Goal: Transaction & Acquisition: Download file/media

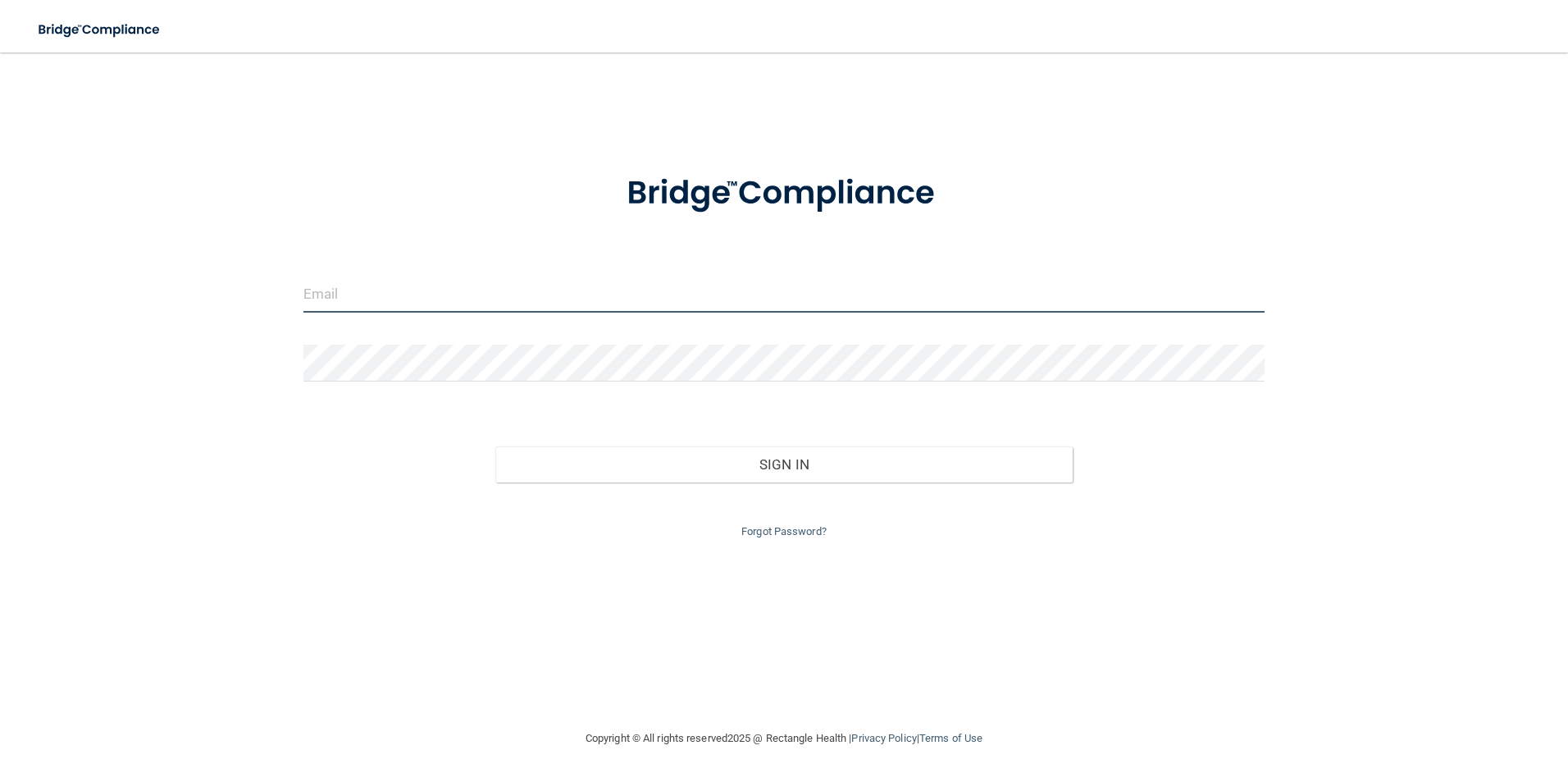
click at [385, 292] on input "email" at bounding box center [784, 294] width 961 height 37
type input "[EMAIL_ADDRESS][DOMAIN_NAME]"
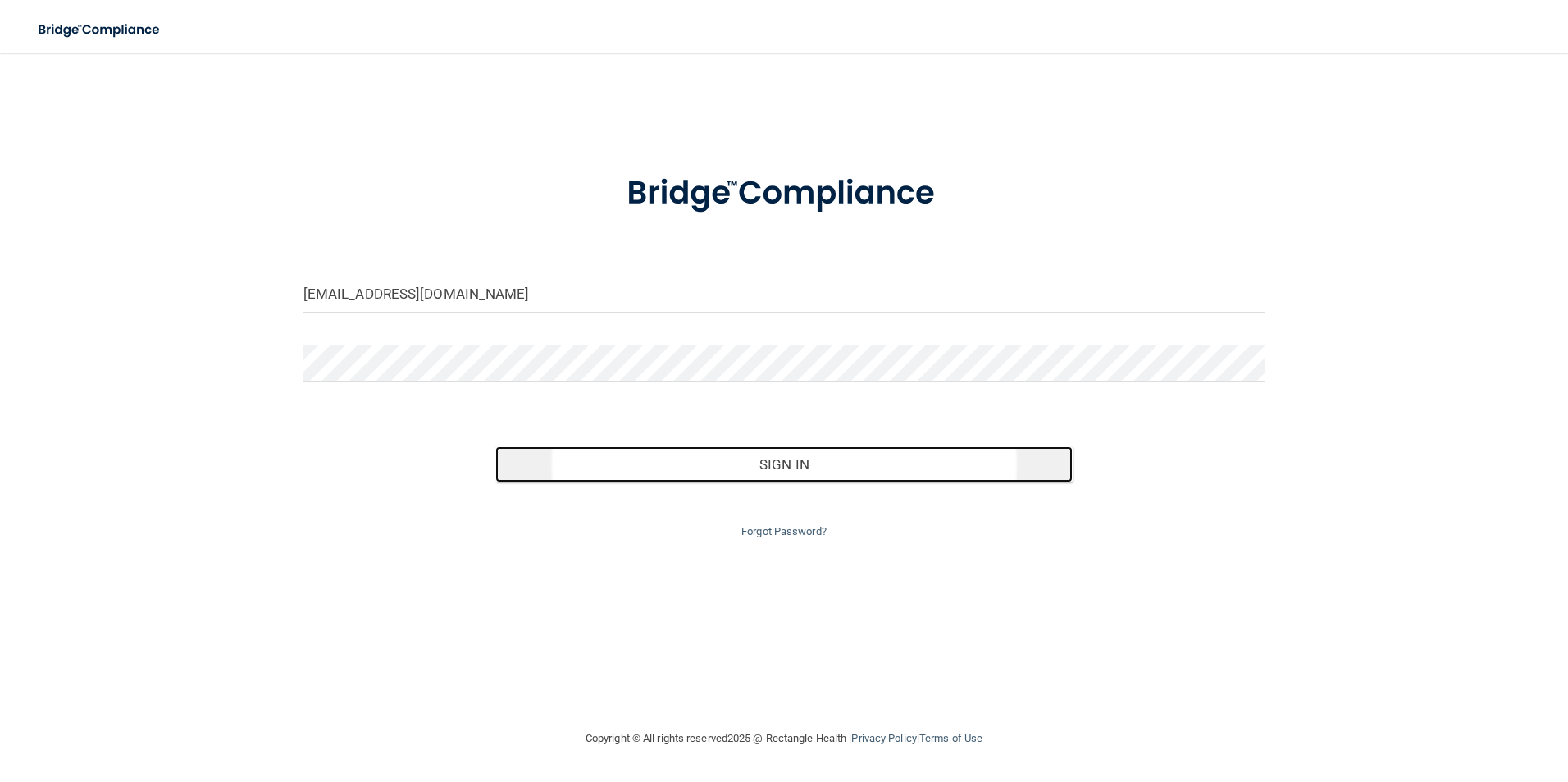
click at [832, 474] on button "Sign In" at bounding box center [784, 464] width 577 height 36
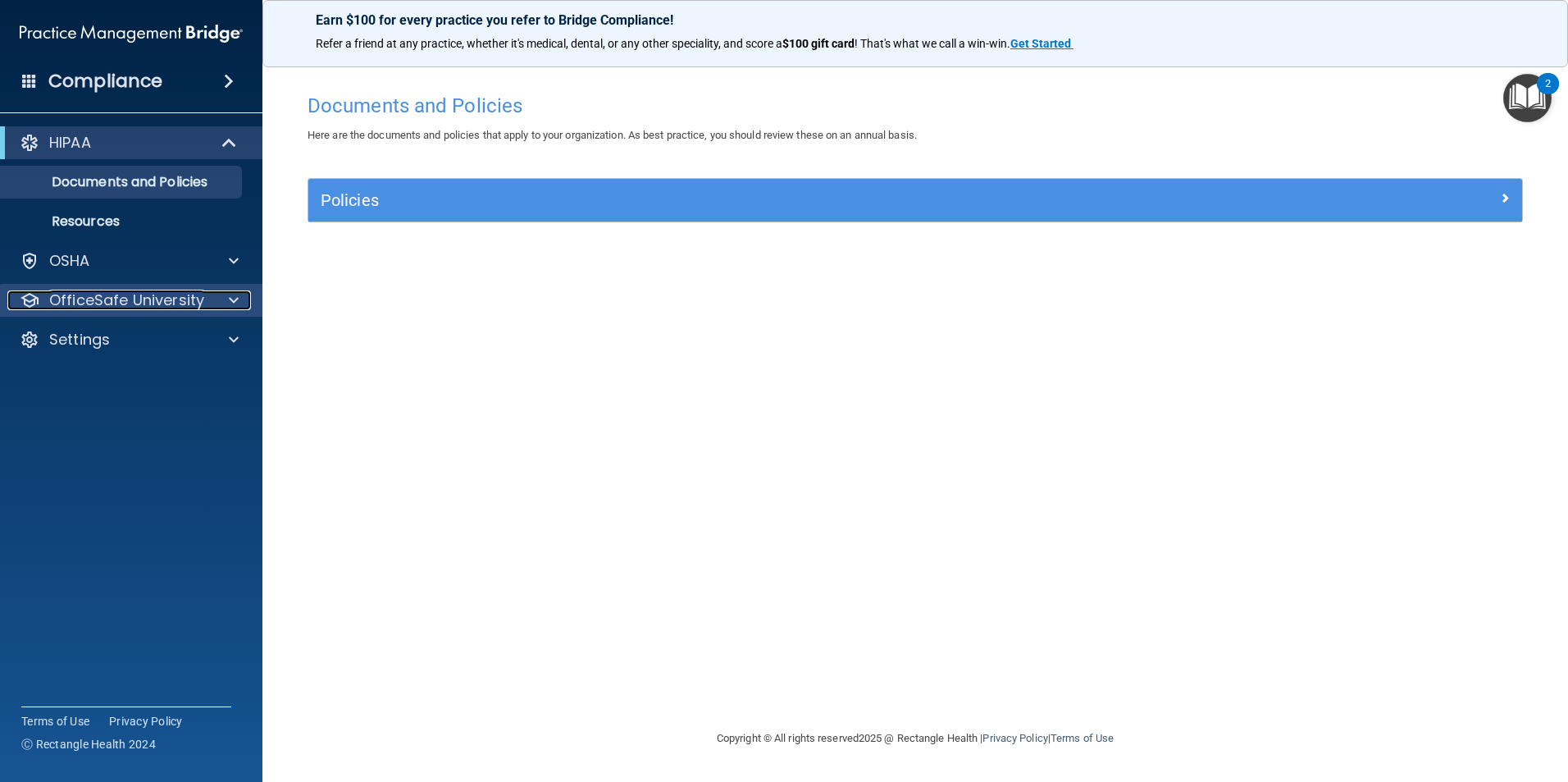
click at [226, 298] on div at bounding box center [231, 300] width 41 height 19
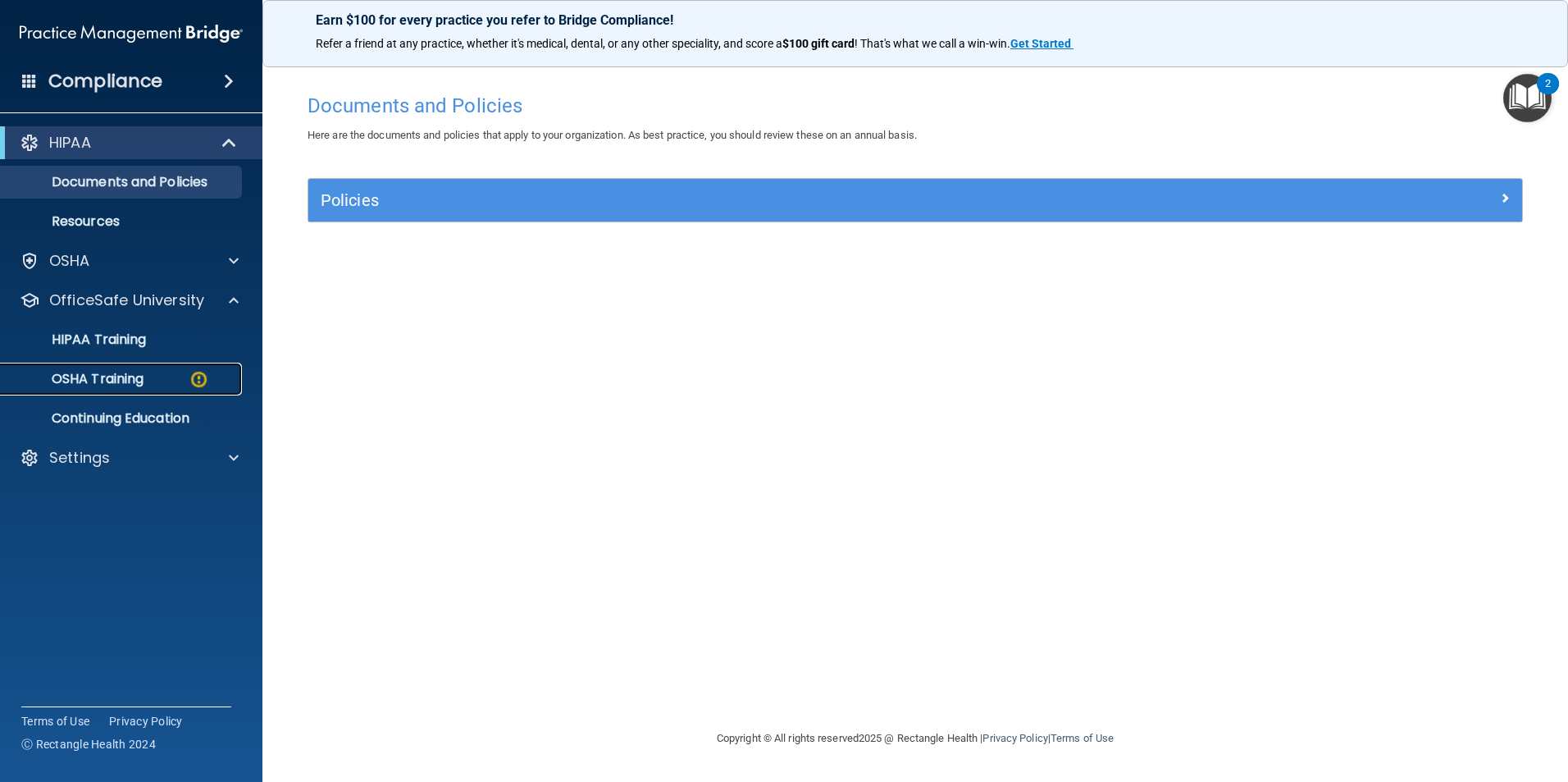
click at [178, 370] on link "OSHA Training" at bounding box center [112, 379] width 258 height 33
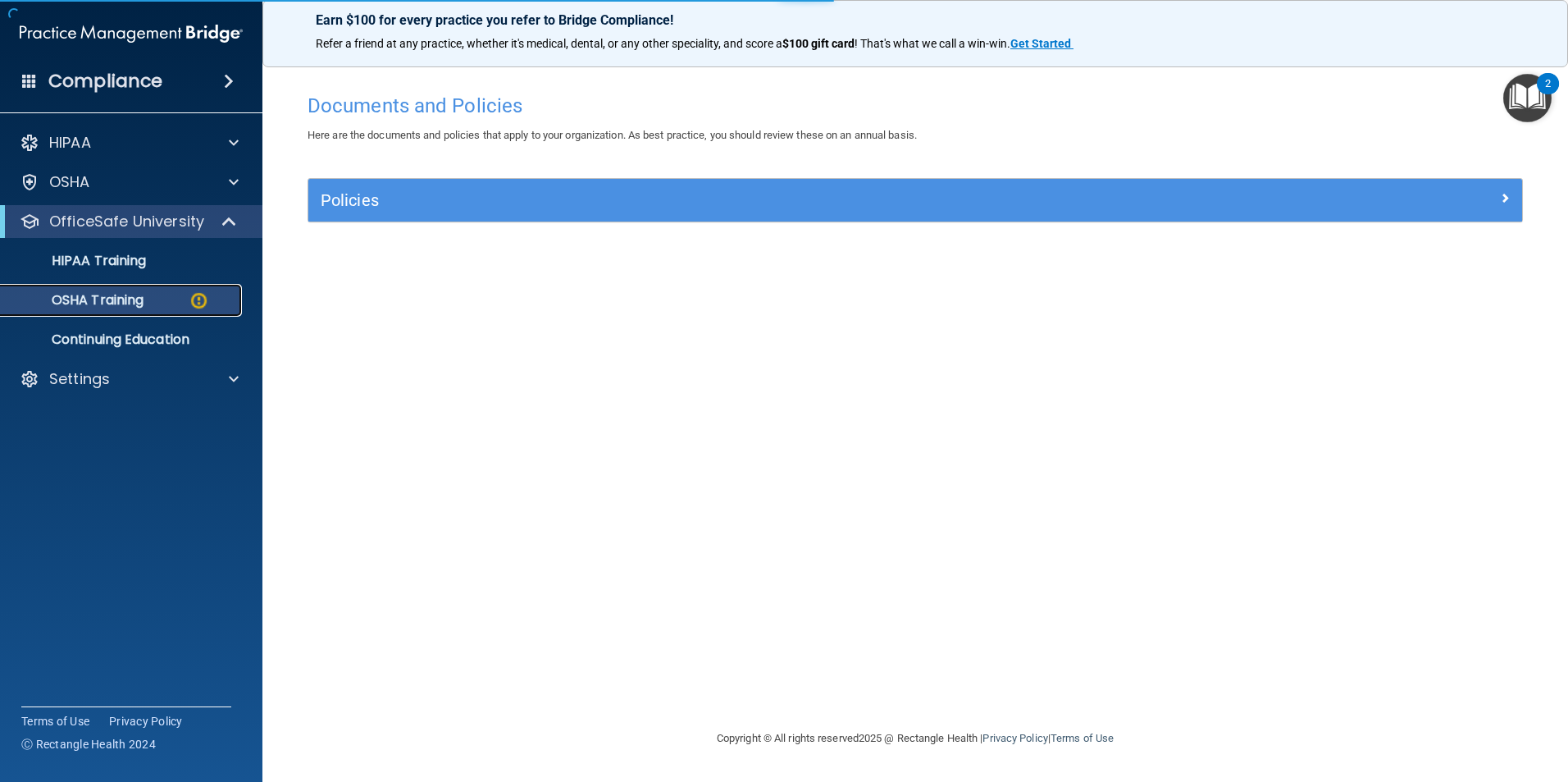
click at [199, 295] on img at bounding box center [198, 300] width 20 height 20
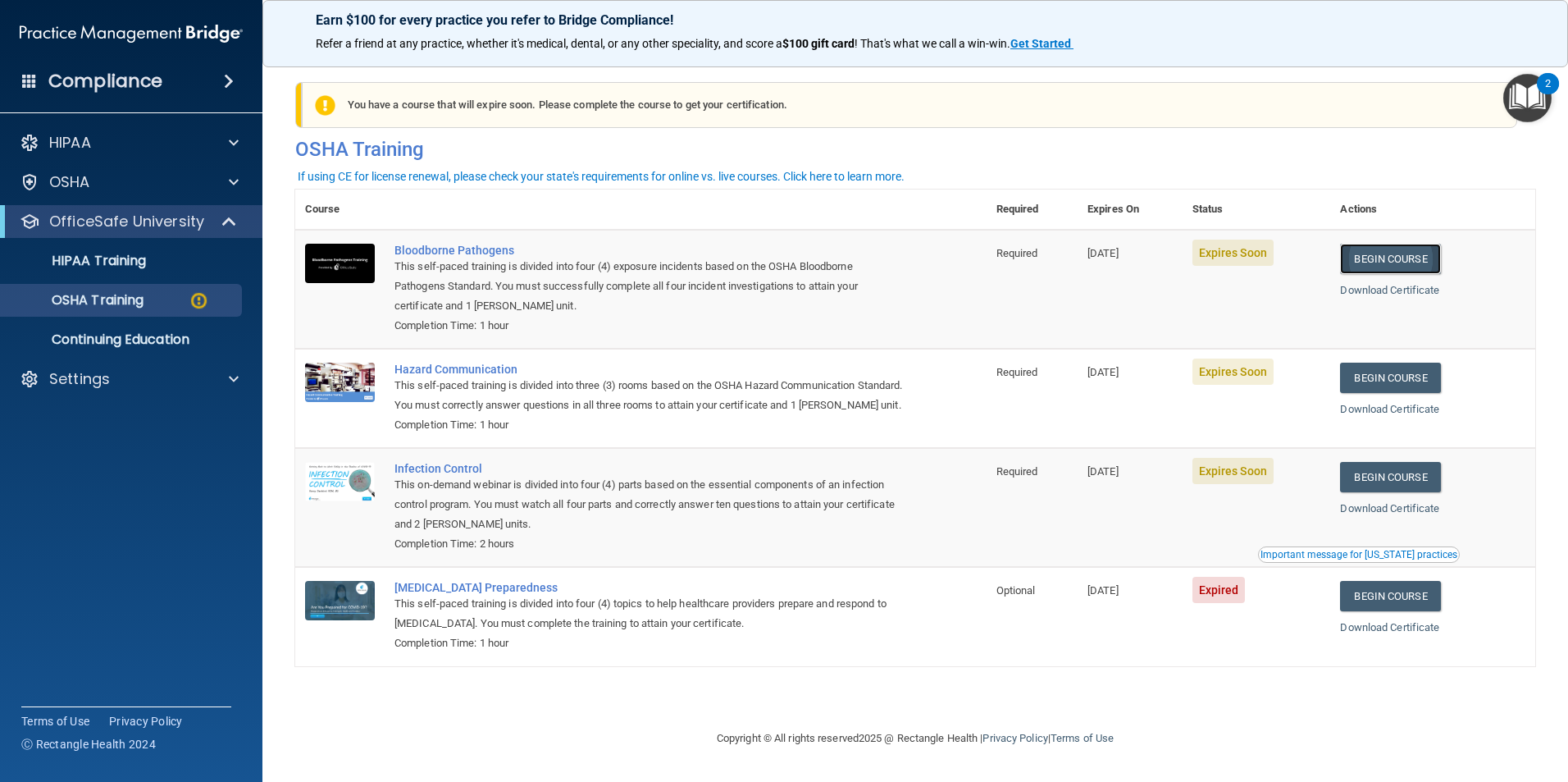
click at [1383, 253] on link "Begin Course" at bounding box center [1390, 258] width 100 height 30
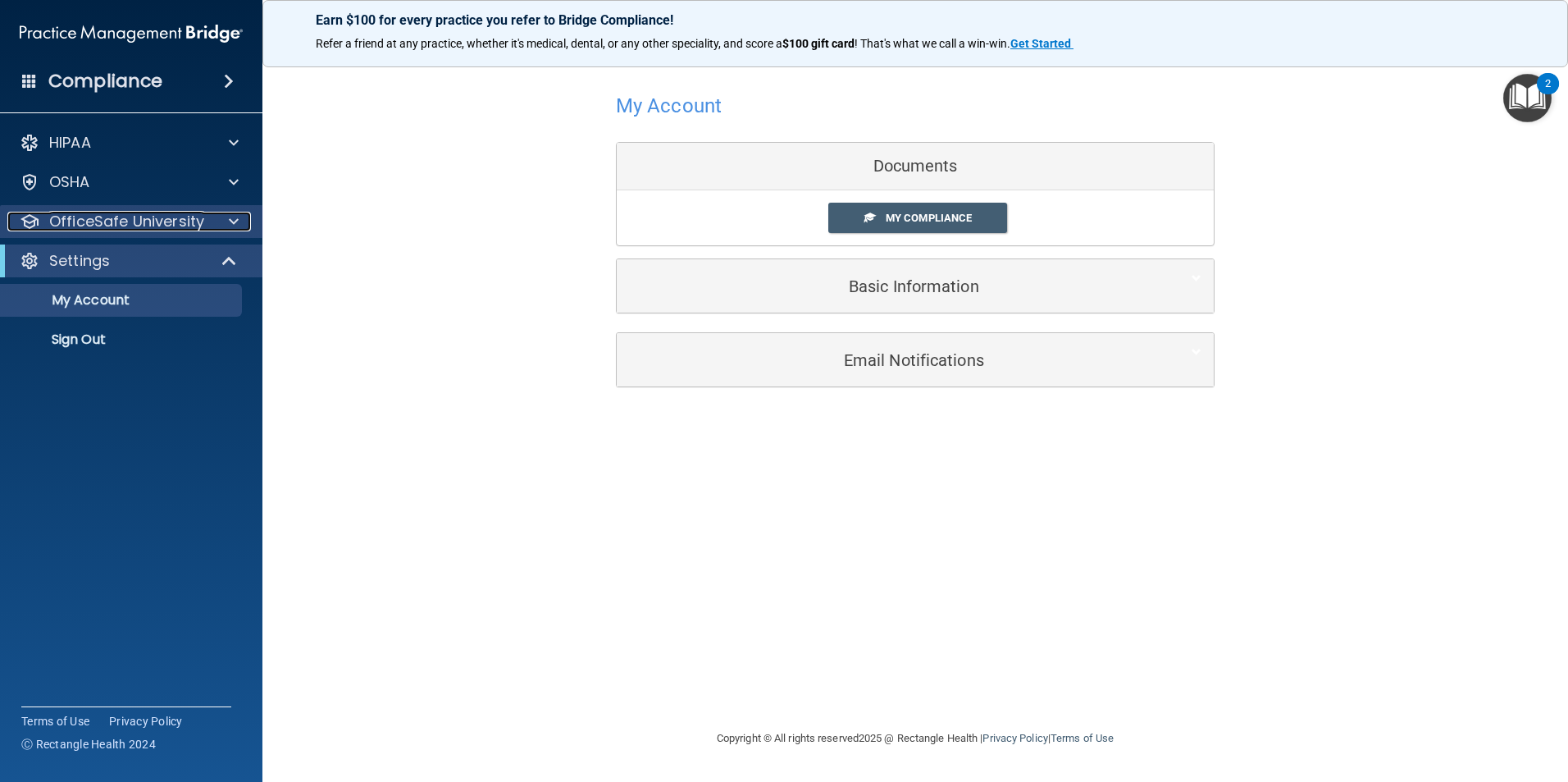
click at [88, 217] on p "OfficeSafe University" at bounding box center [127, 221] width 155 height 19
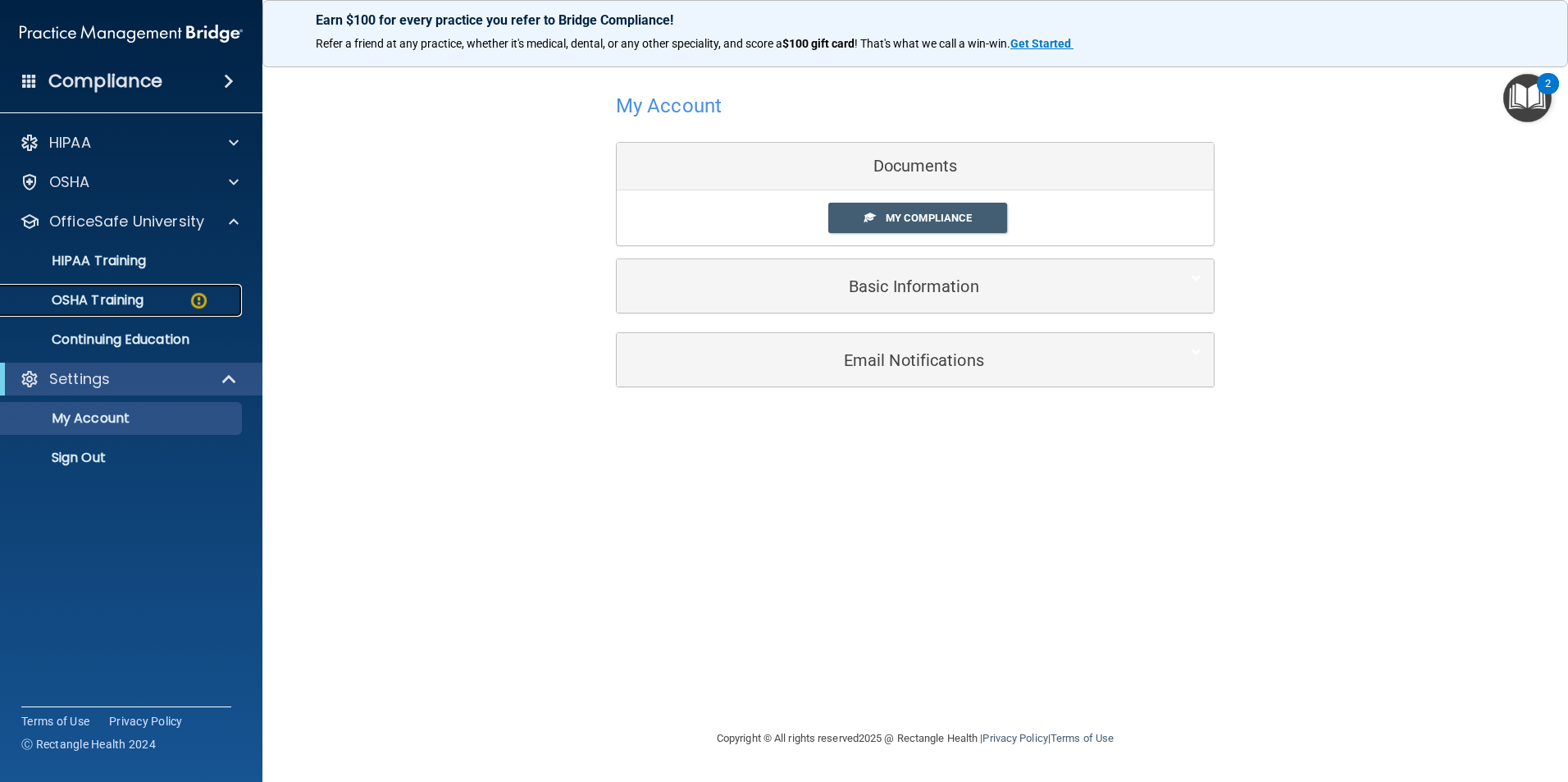
click at [99, 300] on p "OSHA Training" at bounding box center [76, 300] width 132 height 16
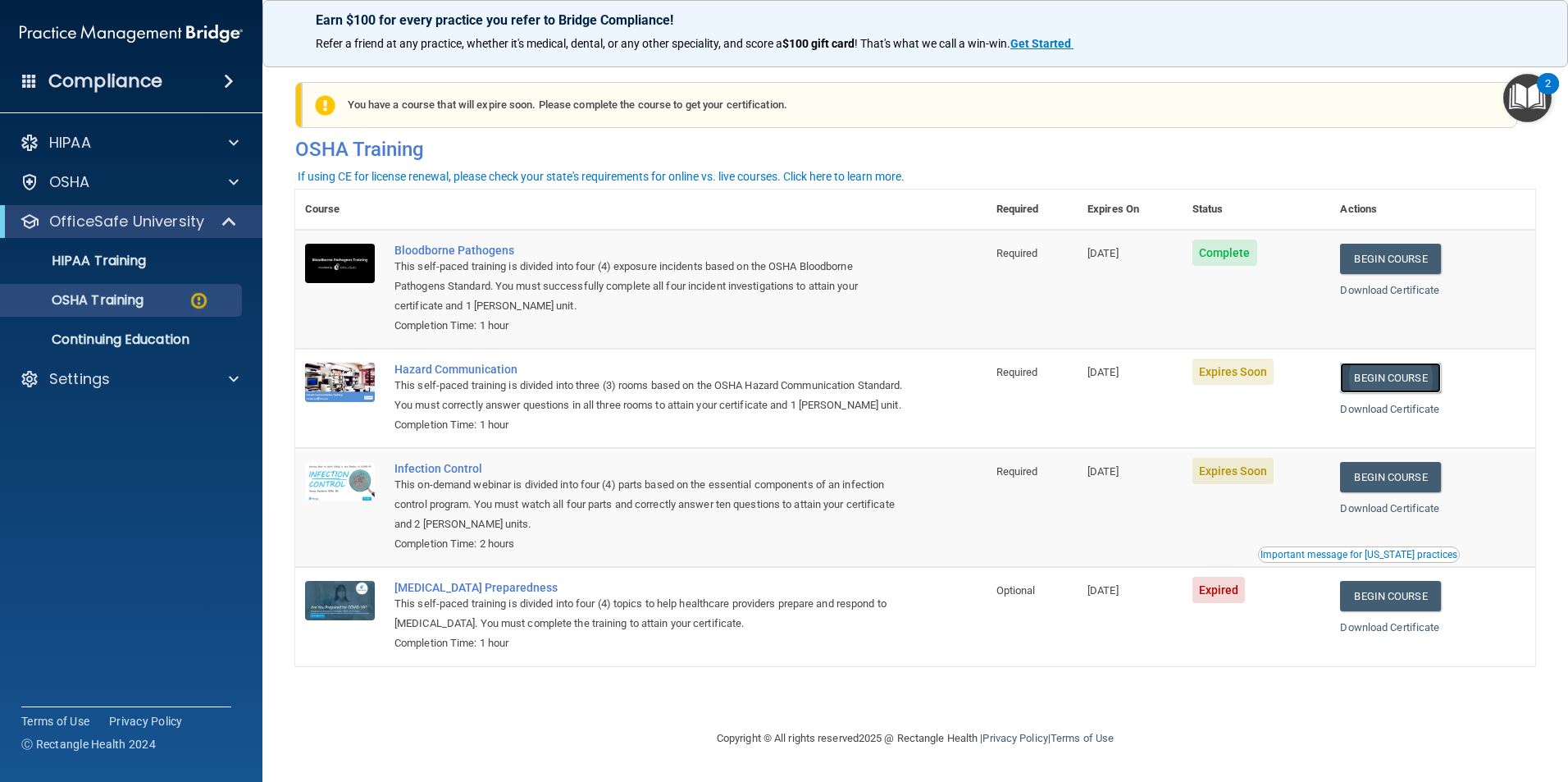
click at [1392, 376] on link "Begin Course" at bounding box center [1390, 377] width 100 height 30
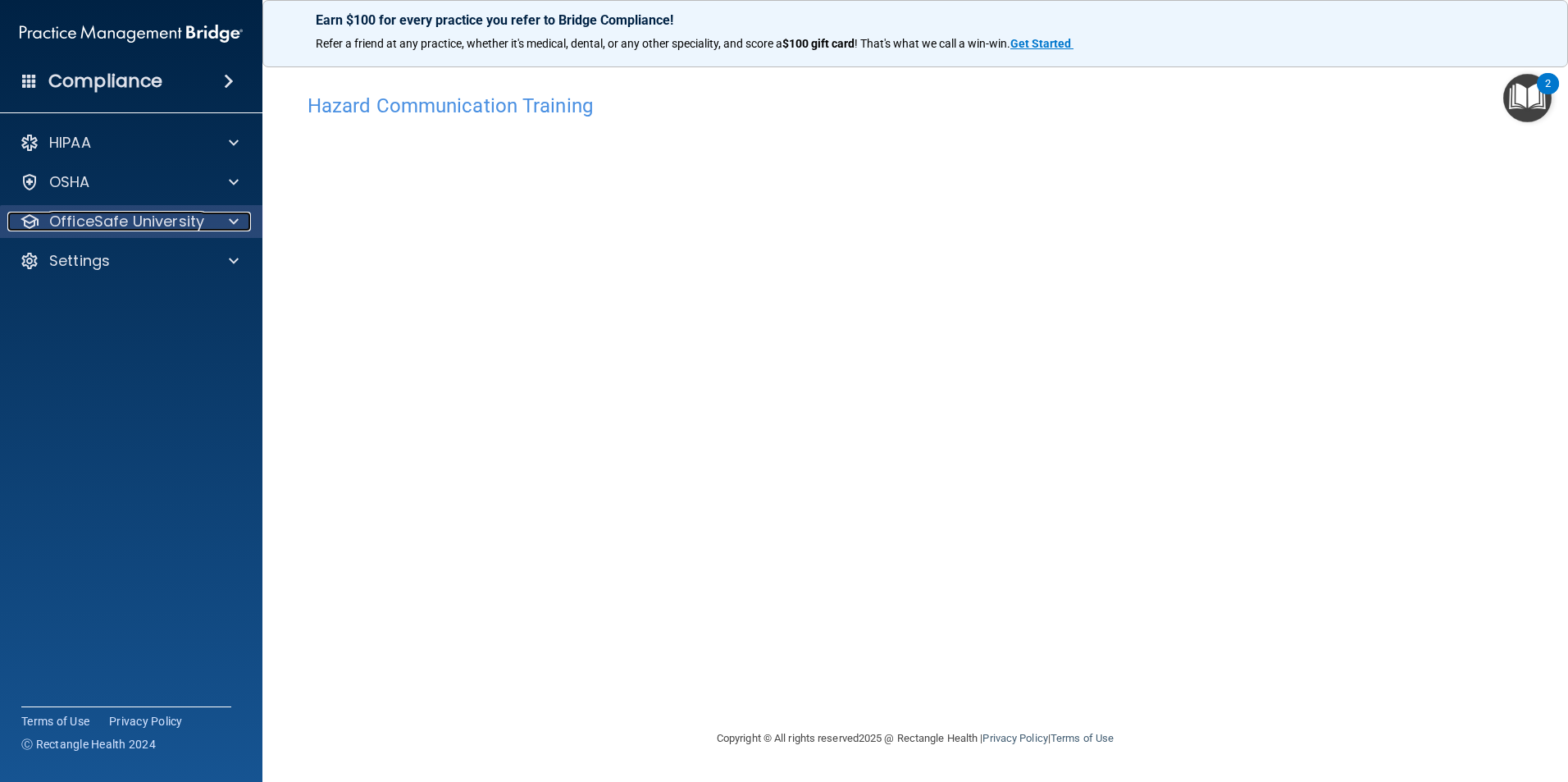
click at [73, 216] on p "OfficeSafe University" at bounding box center [127, 221] width 155 height 19
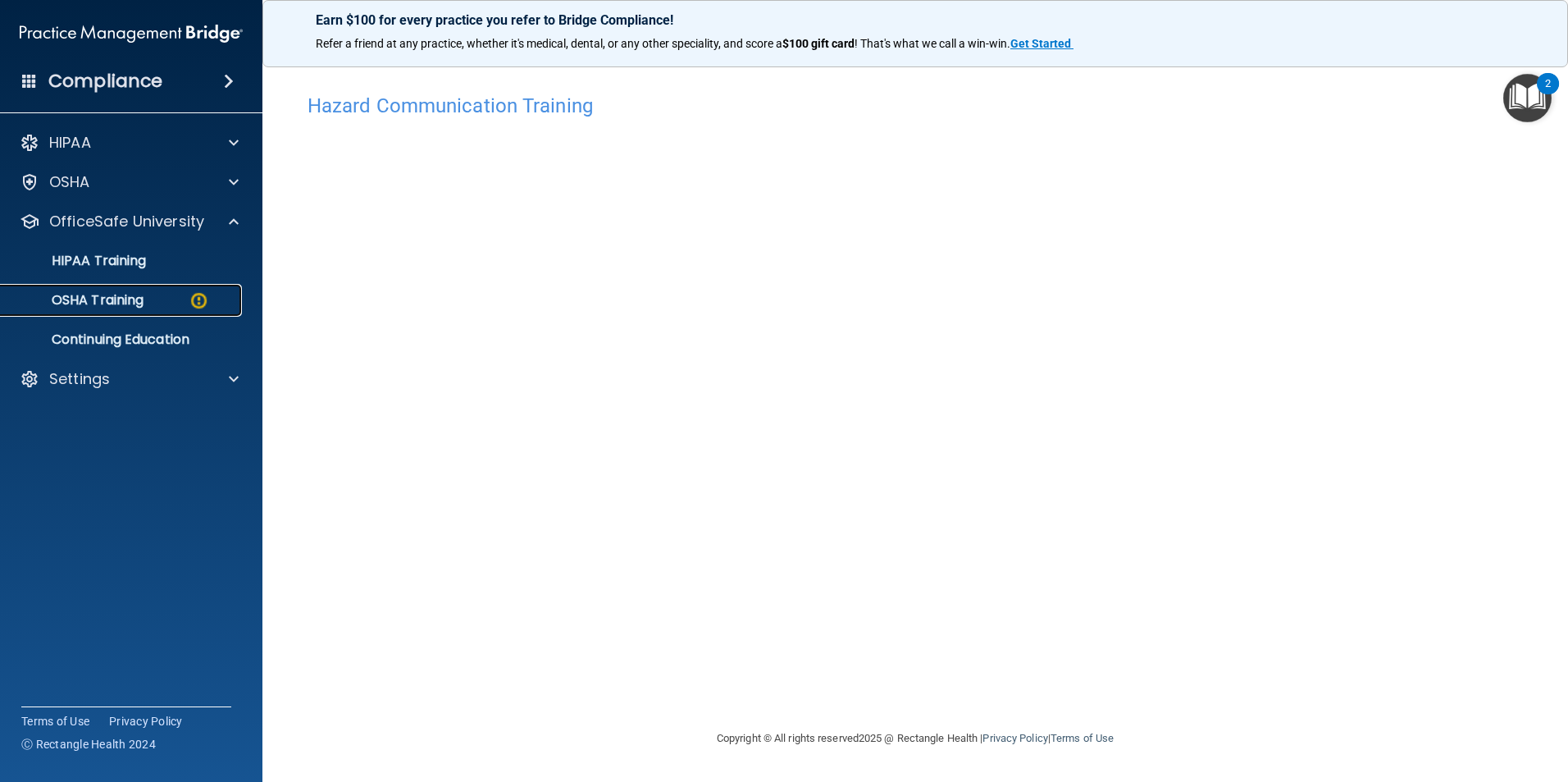
click at [91, 293] on p "OSHA Training" at bounding box center [76, 300] width 132 height 16
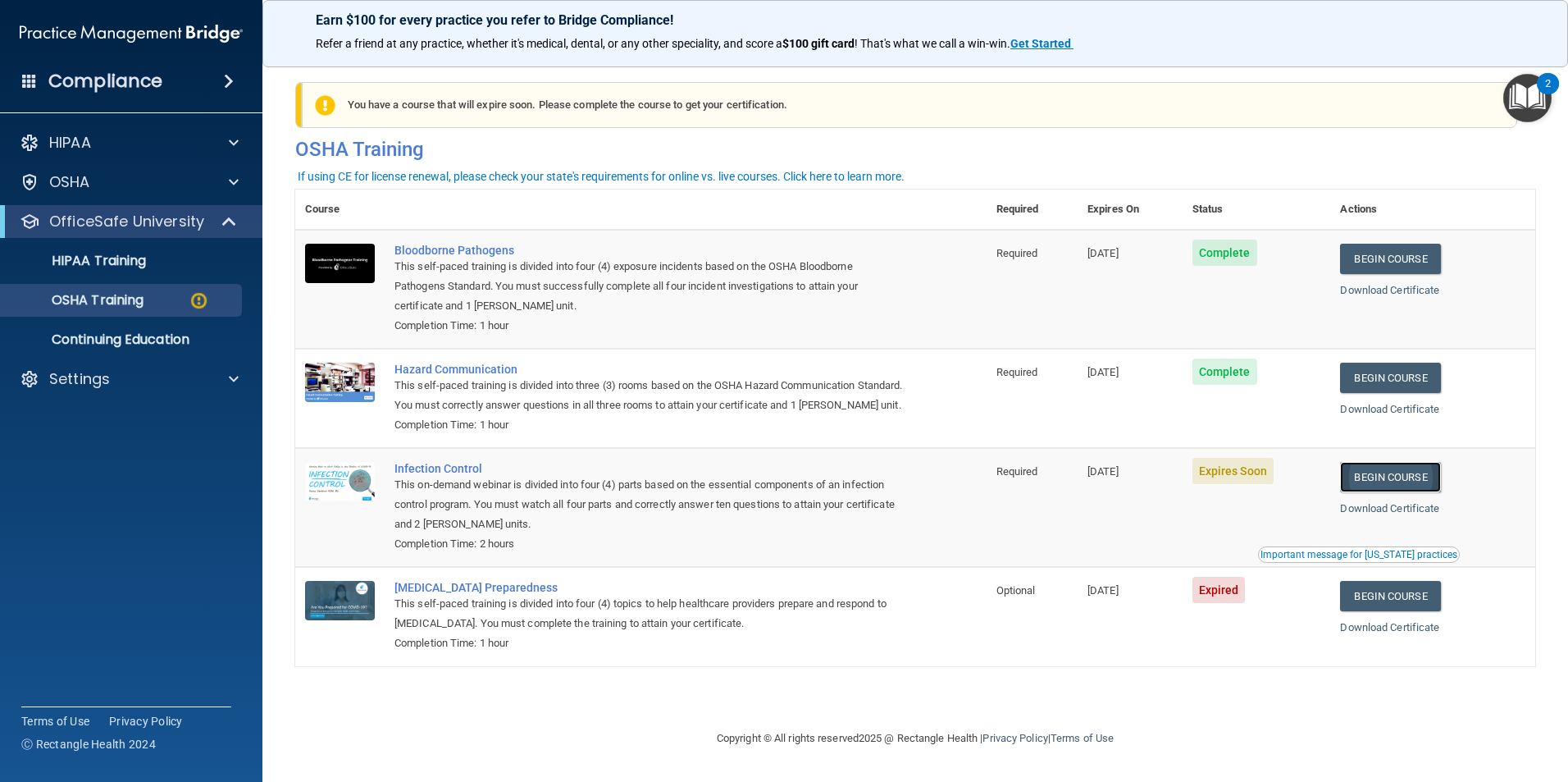
click at [1423, 492] on link "Begin Course" at bounding box center [1390, 477] width 100 height 30
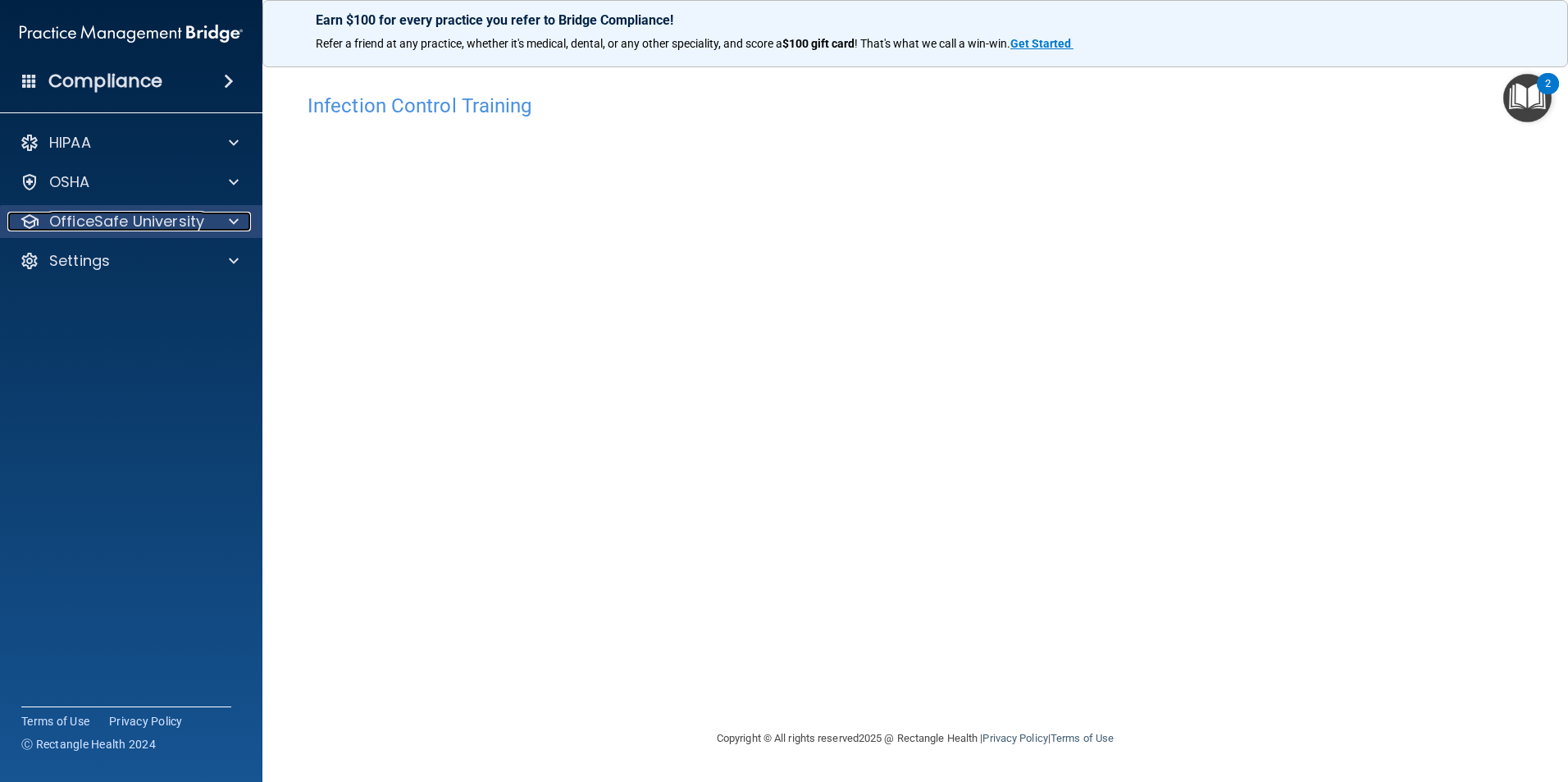
click at [133, 214] on p "OfficeSafe University" at bounding box center [127, 221] width 155 height 19
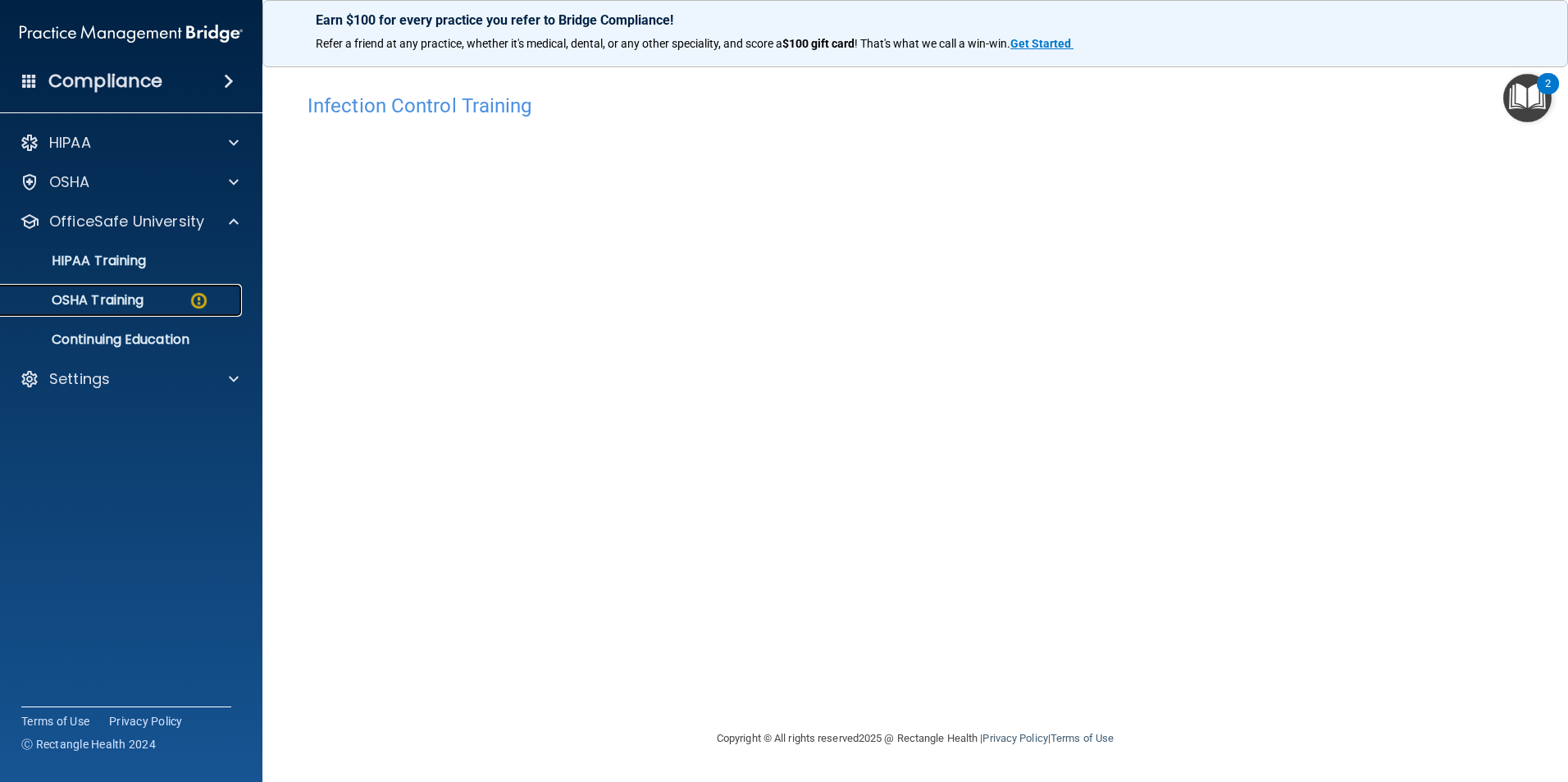
click at [133, 294] on p "OSHA Training" at bounding box center [76, 300] width 132 height 16
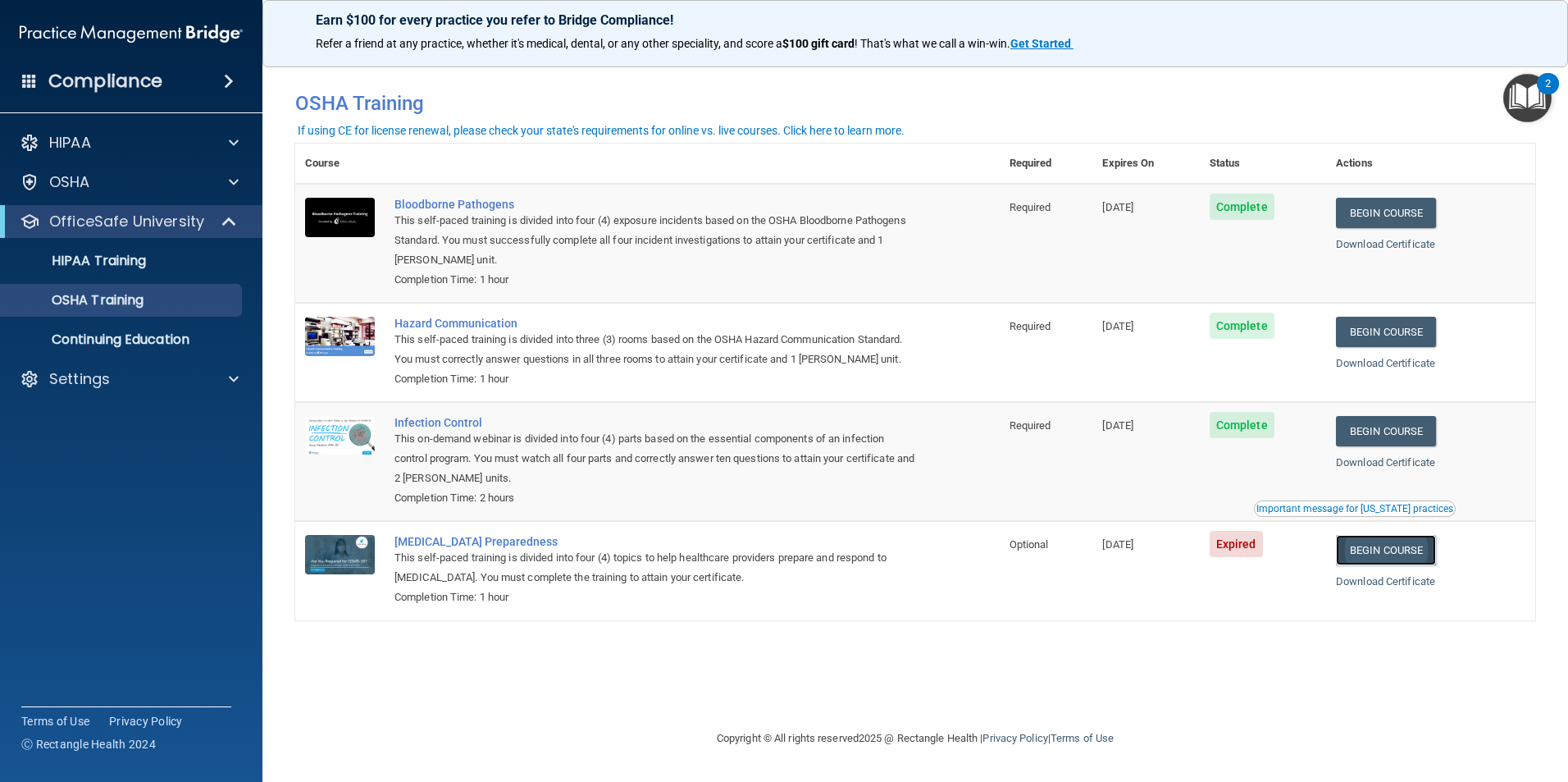
click at [1393, 556] on link "Begin Course" at bounding box center [1385, 549] width 100 height 30
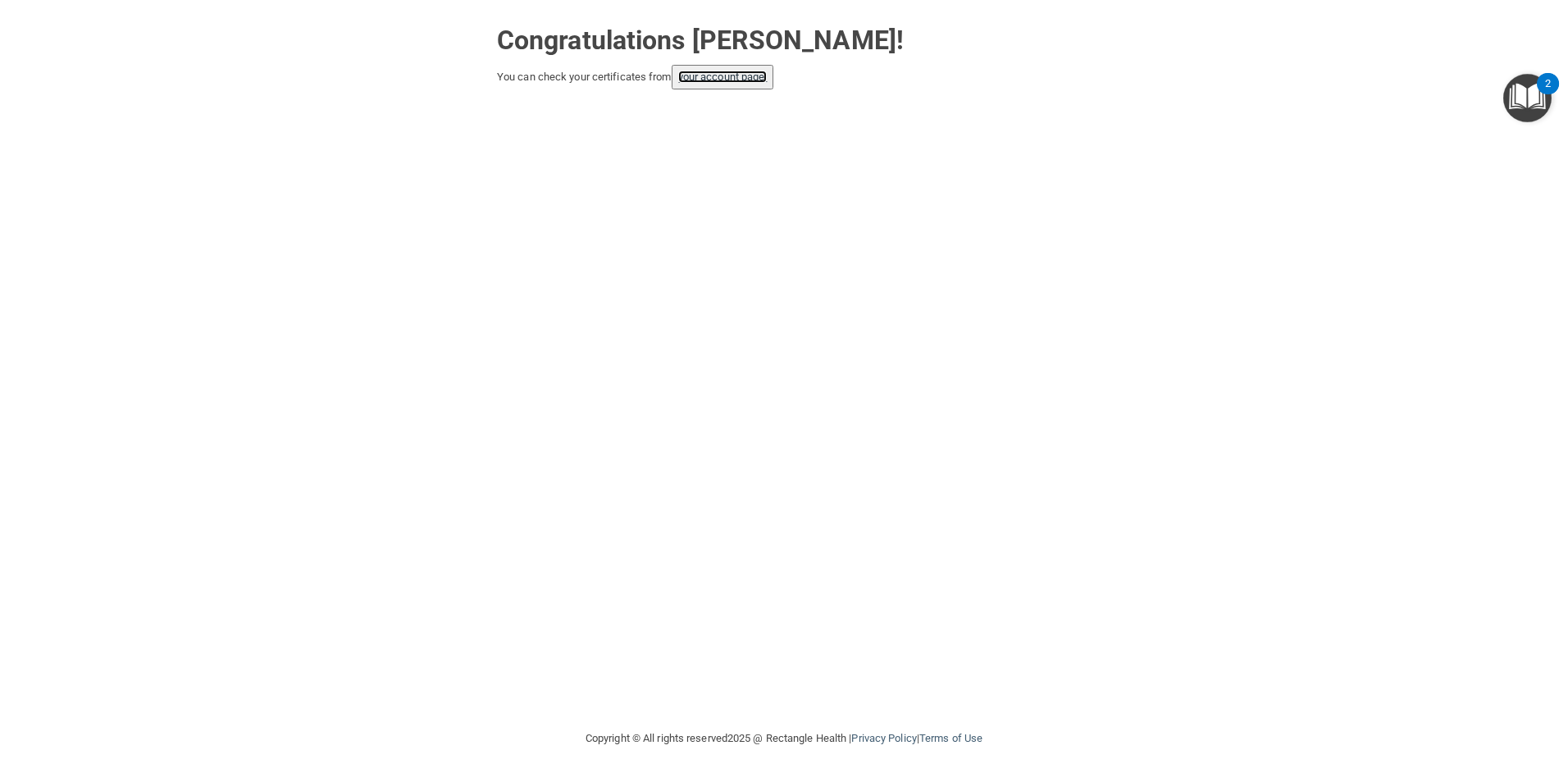
click at [720, 74] on link "your account page!" at bounding box center [723, 76] width 89 height 13
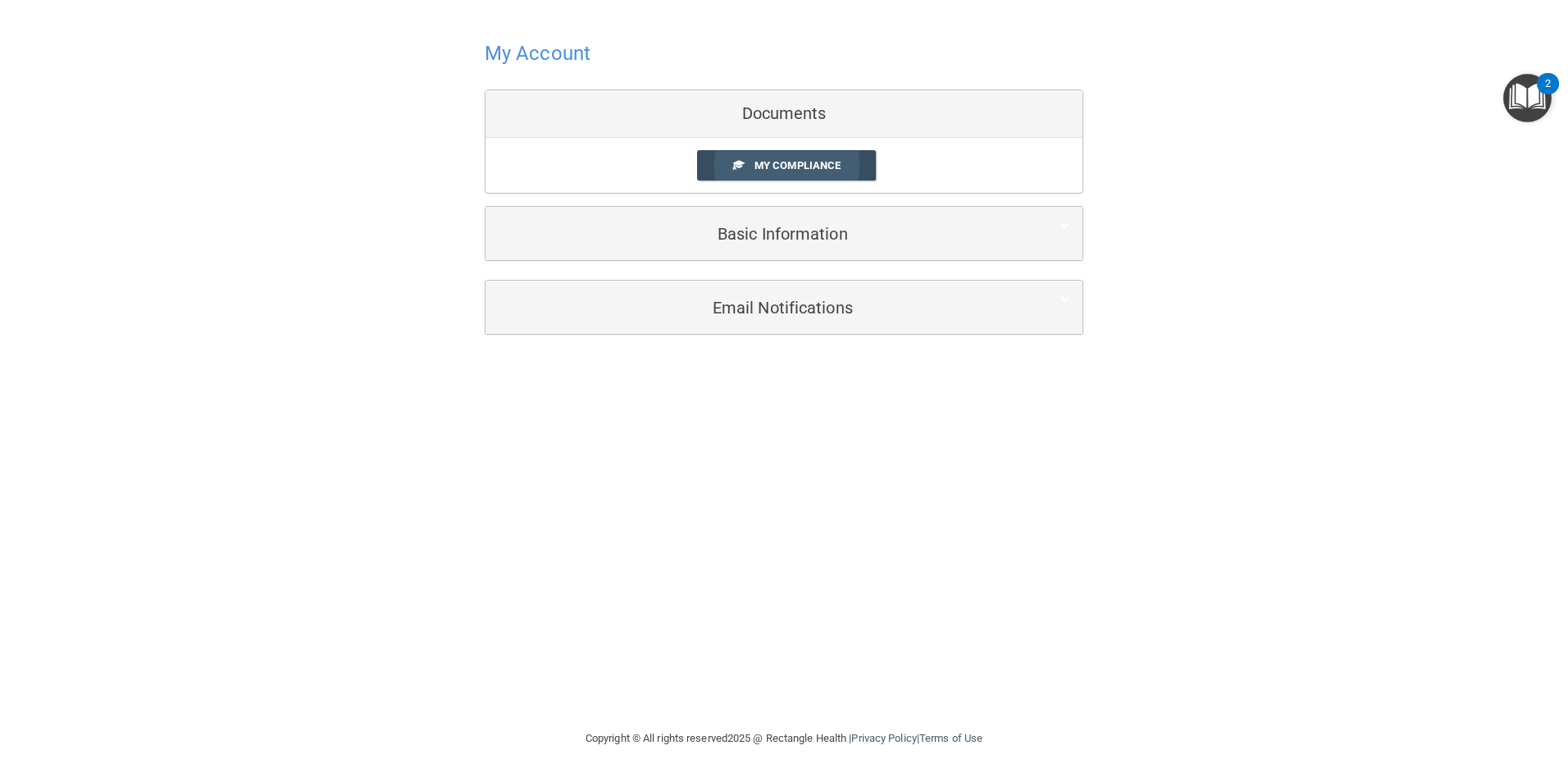
click at [790, 165] on span "My Compliance" at bounding box center [797, 165] width 86 height 13
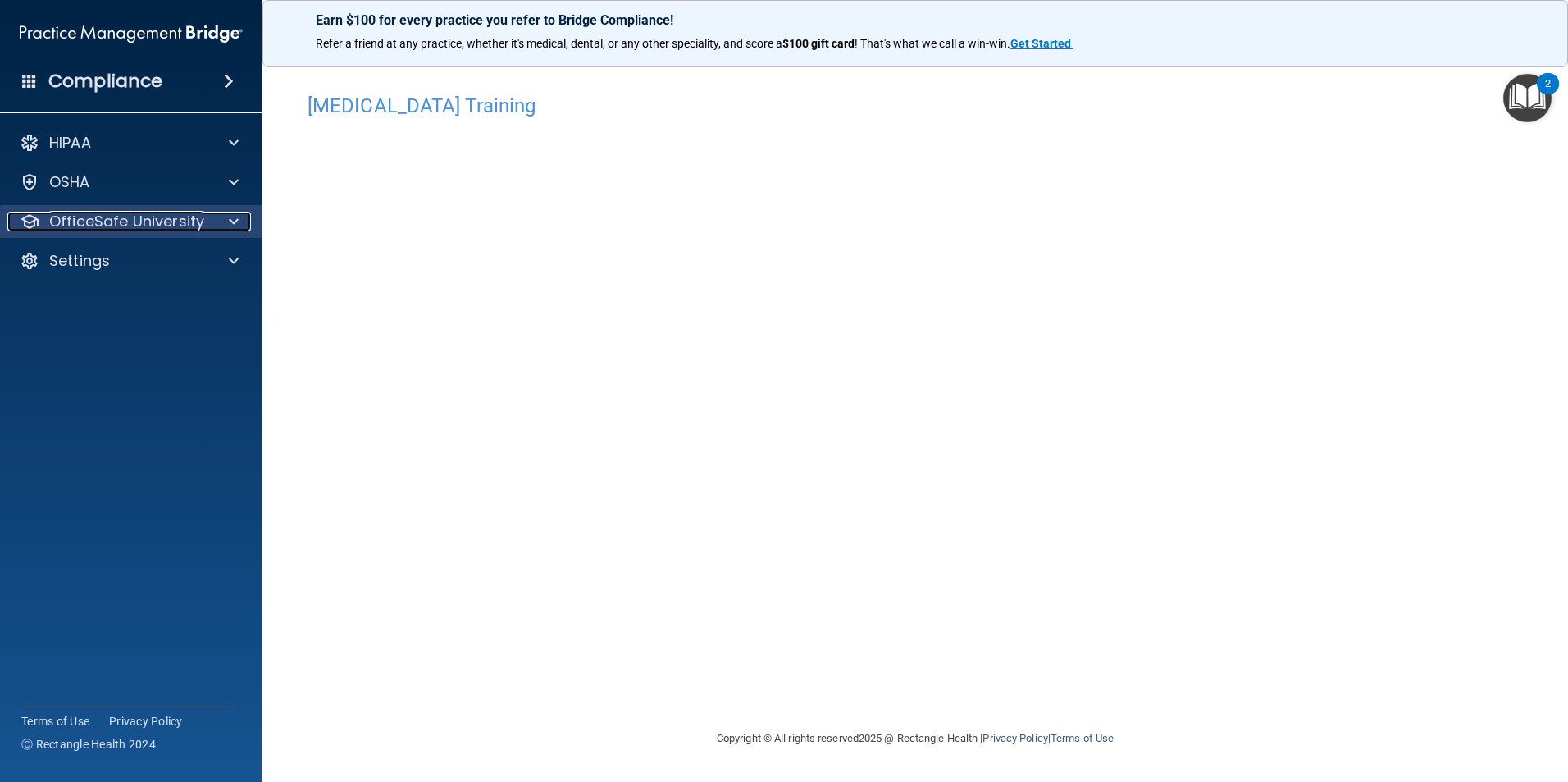
click at [155, 217] on p "OfficeSafe University" at bounding box center [127, 221] width 155 height 19
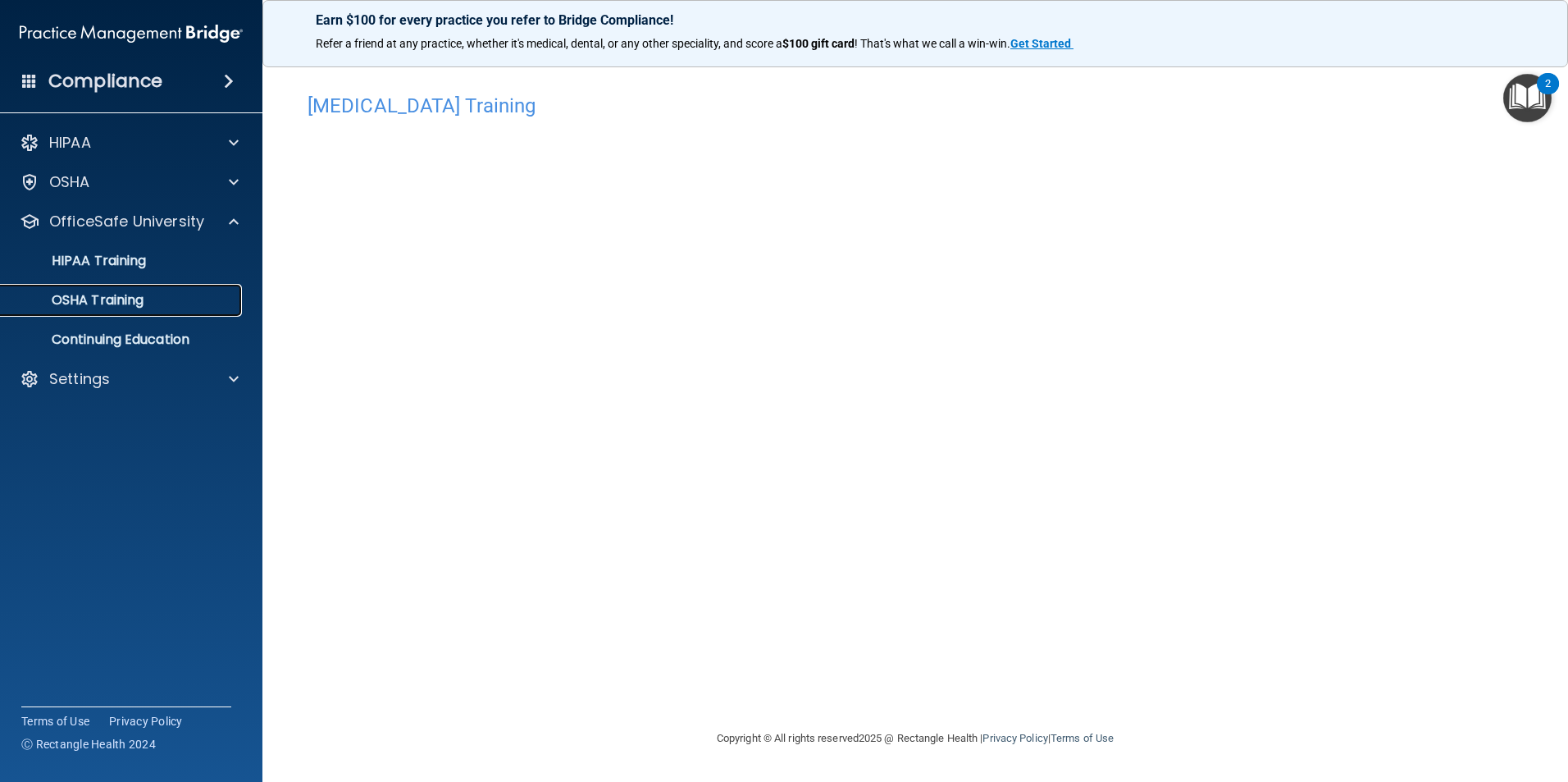
click at [138, 295] on p "OSHA Training" at bounding box center [76, 300] width 132 height 16
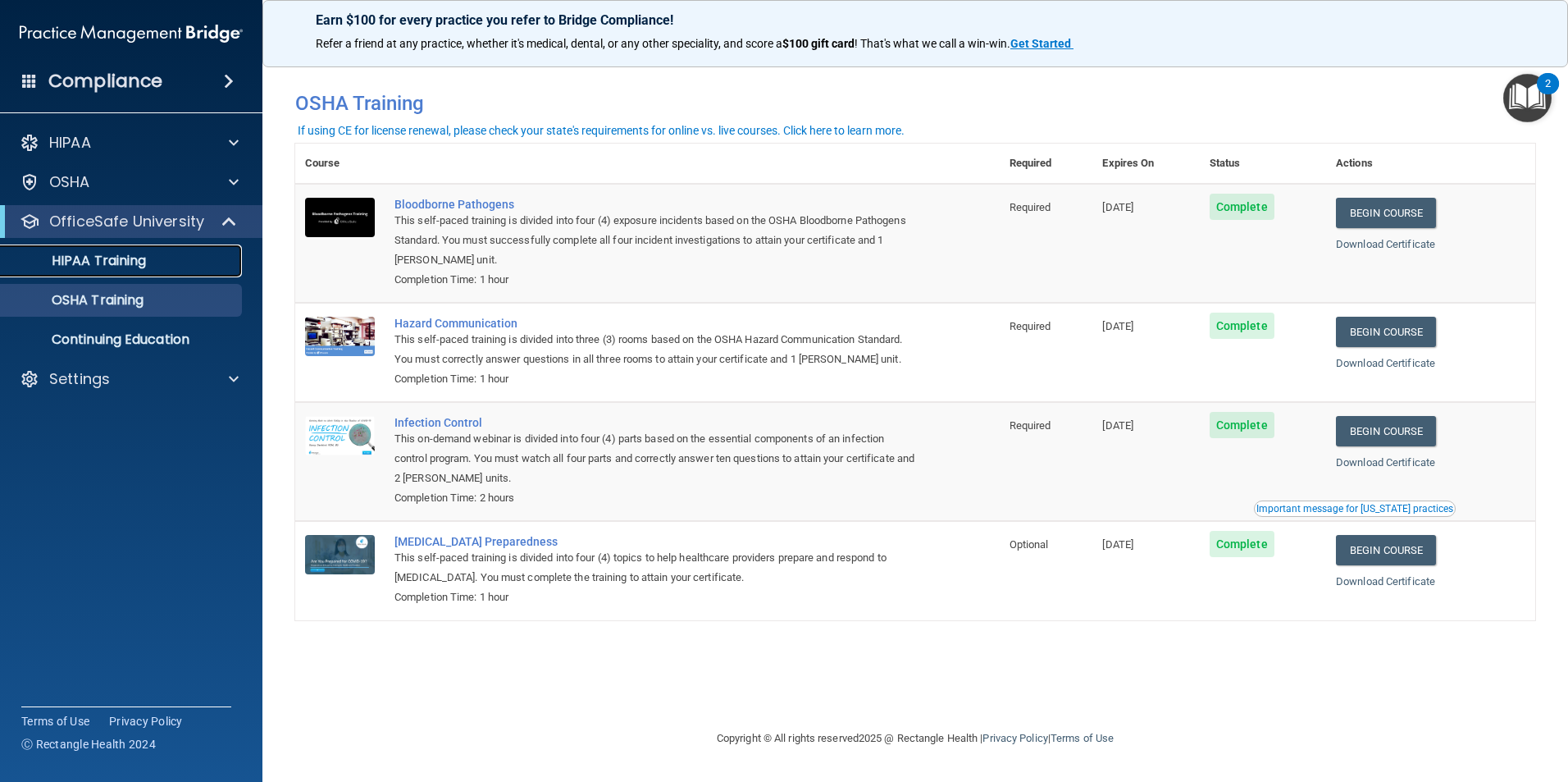
click at [78, 259] on p "HIPAA Training" at bounding box center [78, 260] width 135 height 16
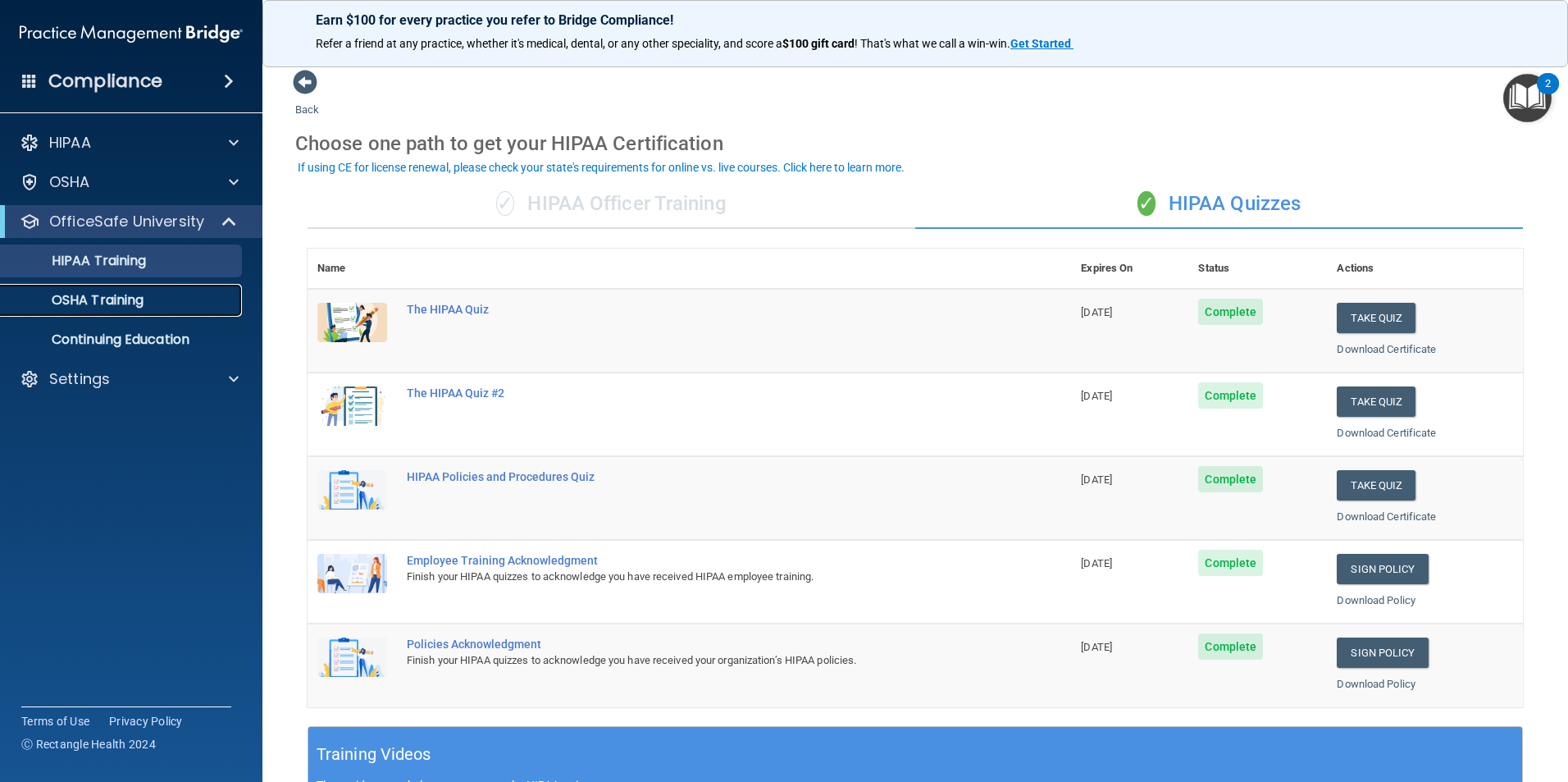
click at [121, 302] on p "OSHA Training" at bounding box center [76, 300] width 132 height 16
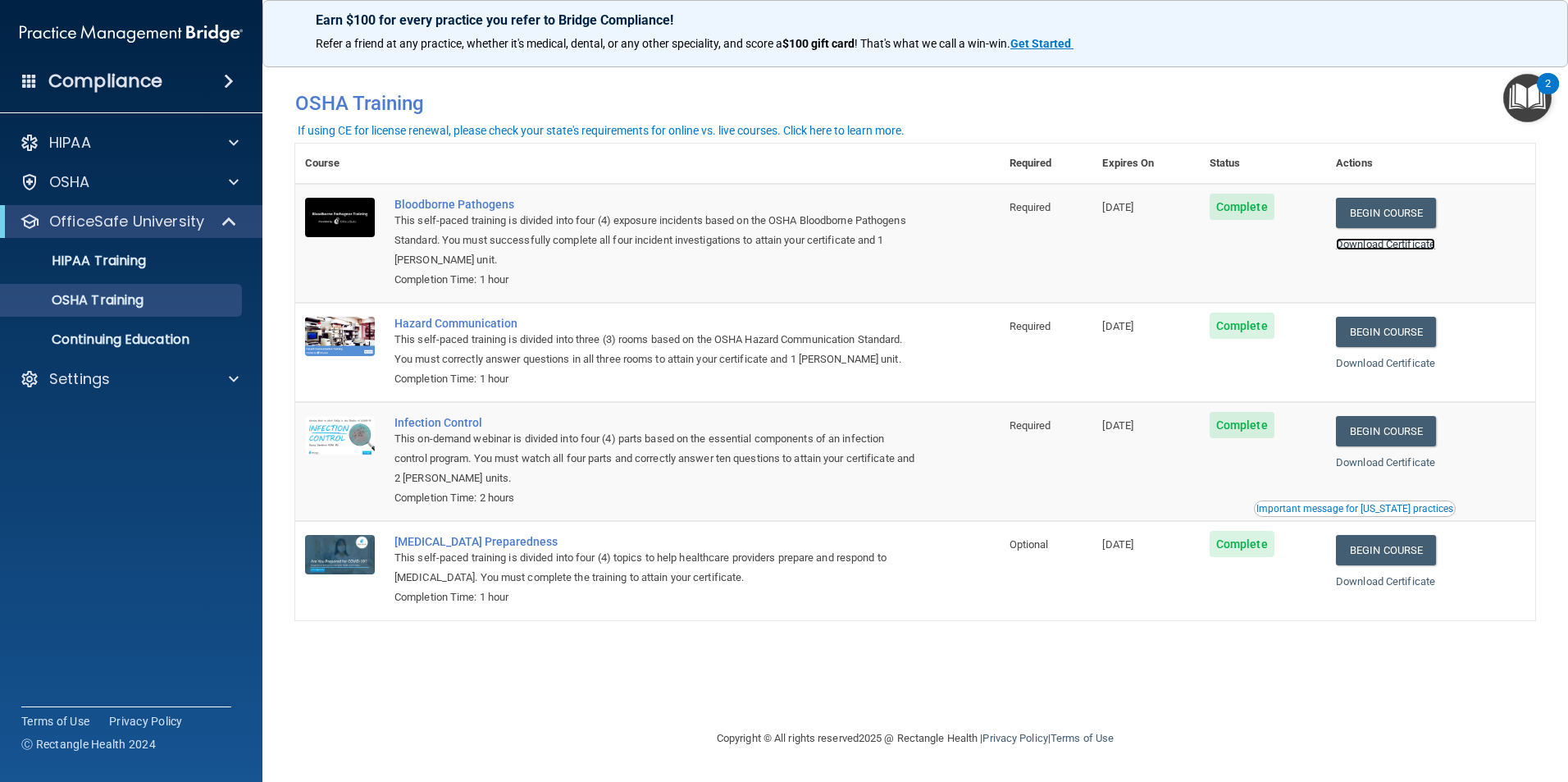
click at [1390, 241] on link "Download Certificate" at bounding box center [1384, 244] width 100 height 13
click at [1362, 361] on link "Download Certificate" at bounding box center [1384, 362] width 100 height 13
click at [1388, 241] on link "Download Certificate" at bounding box center [1384, 244] width 100 height 13
click at [1421, 367] on link "Download Certificate" at bounding box center [1384, 362] width 100 height 13
click at [1413, 463] on link "Download Certificate" at bounding box center [1384, 462] width 100 height 13
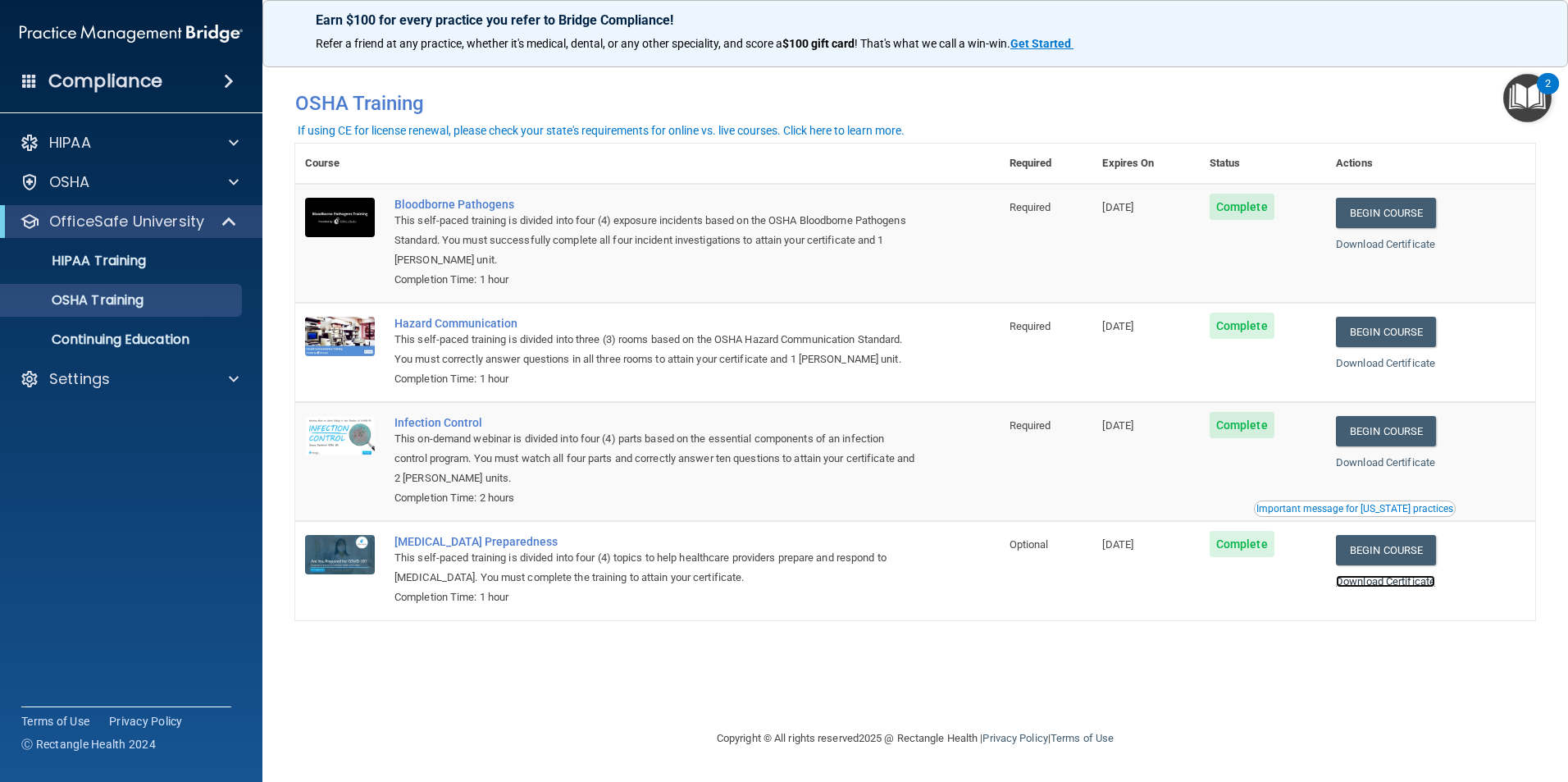
click at [1382, 588] on link "Download Certificate" at bounding box center [1384, 581] width 100 height 13
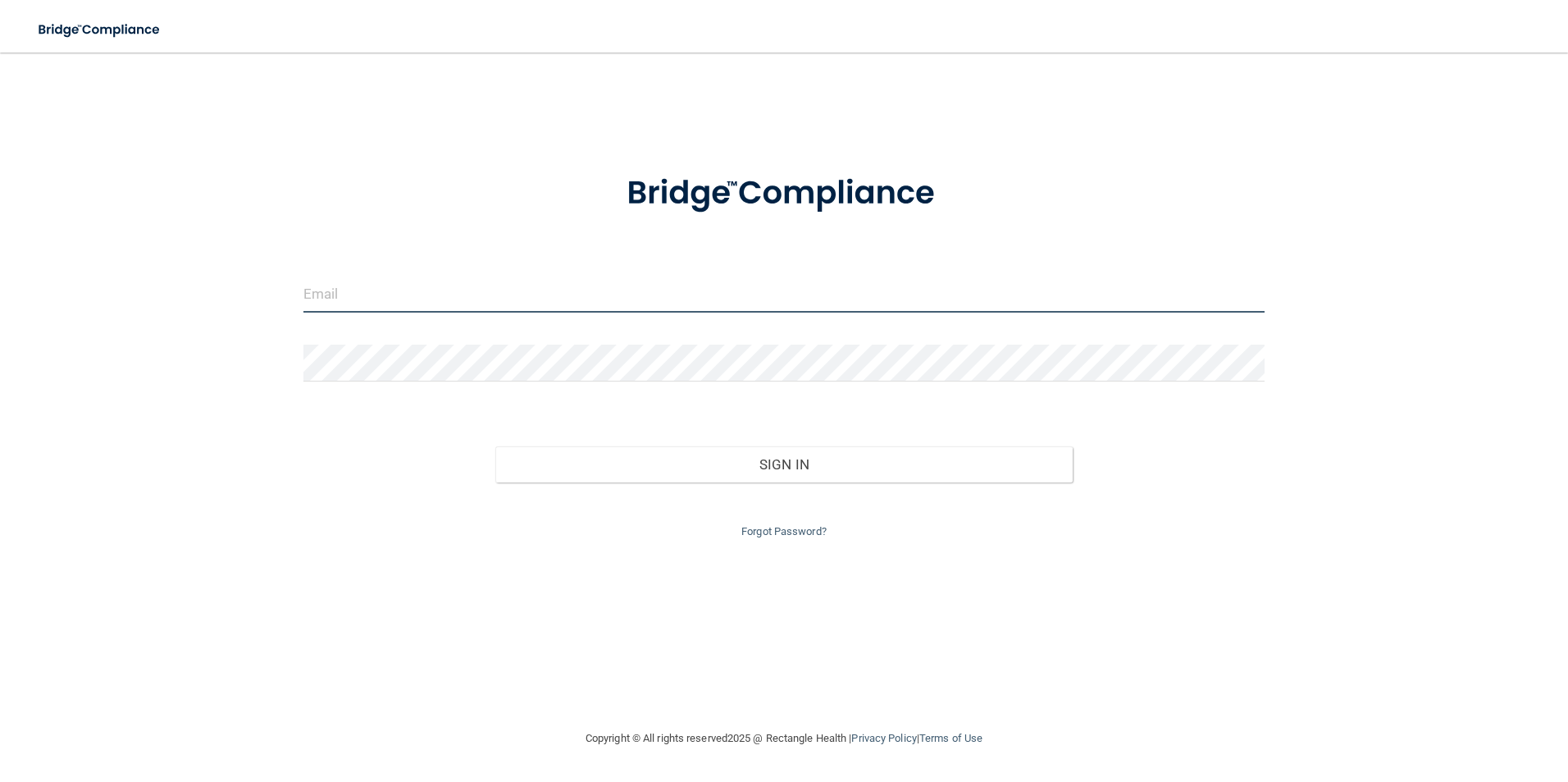
click at [333, 297] on input "email" at bounding box center [784, 294] width 961 height 37
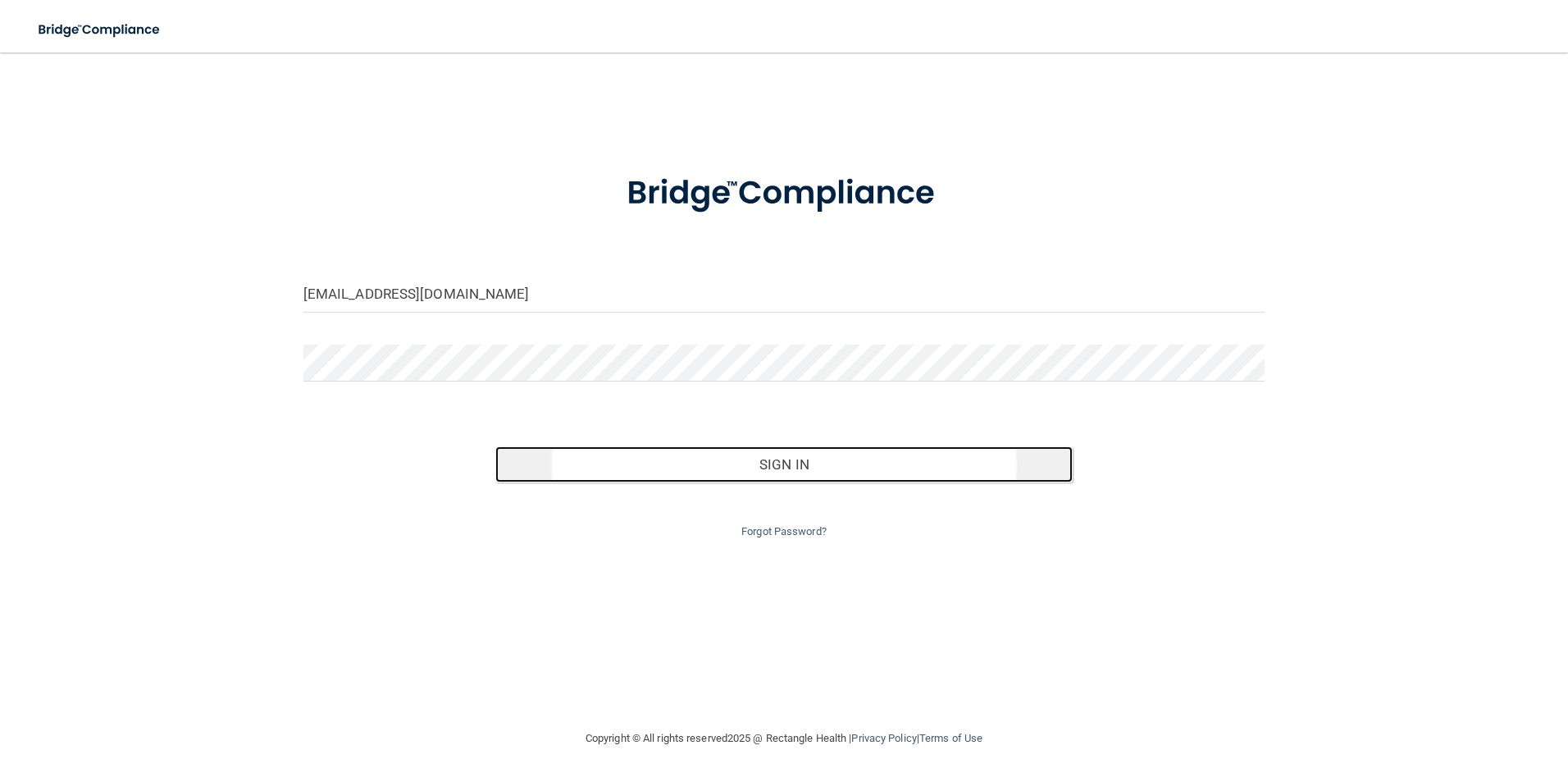
click at [776, 469] on button "Sign In" at bounding box center [784, 464] width 577 height 36
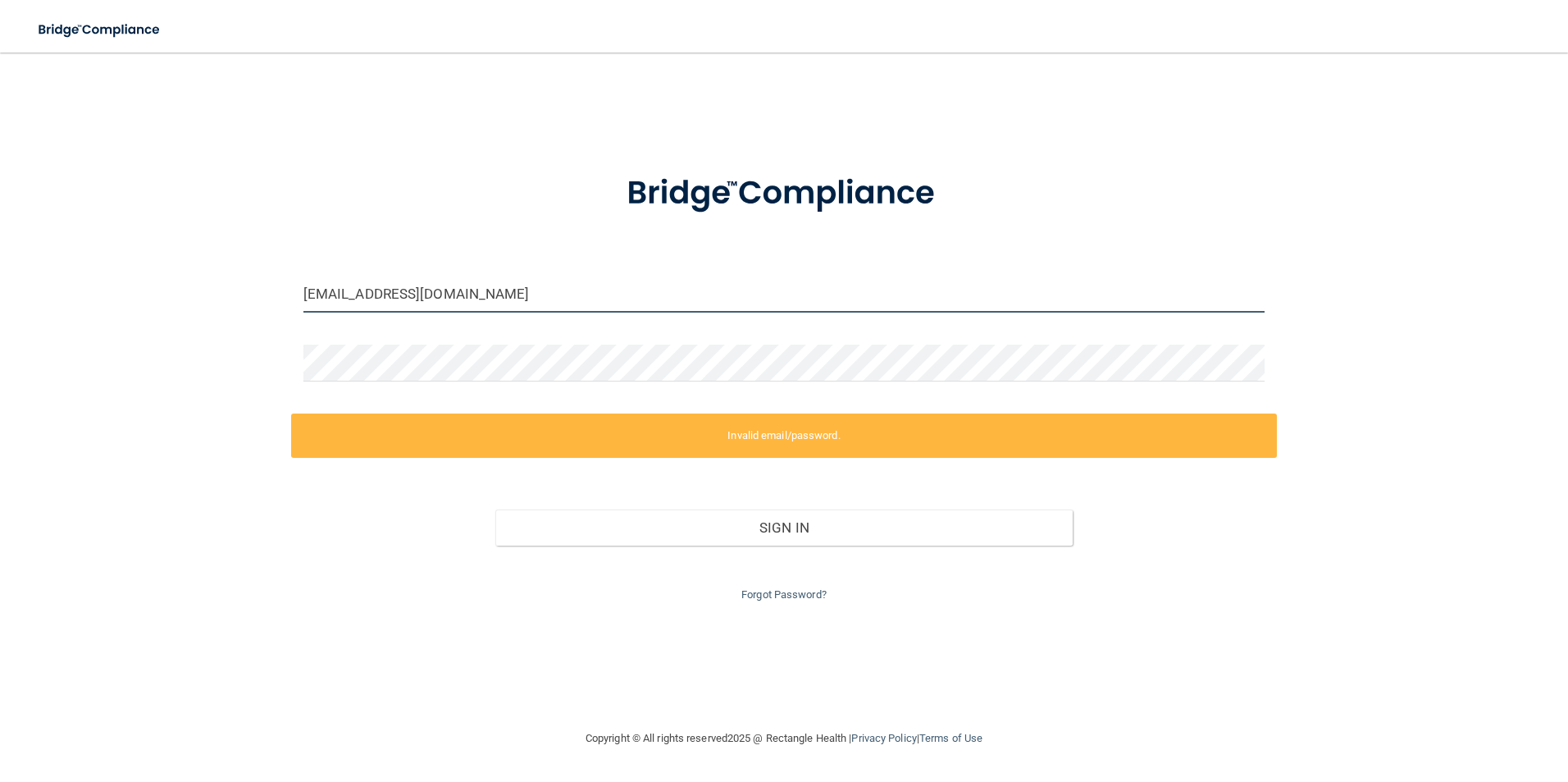
click at [371, 294] on input "[EMAIL_ADDRESS][DOMAIN_NAME]" at bounding box center [784, 294] width 961 height 37
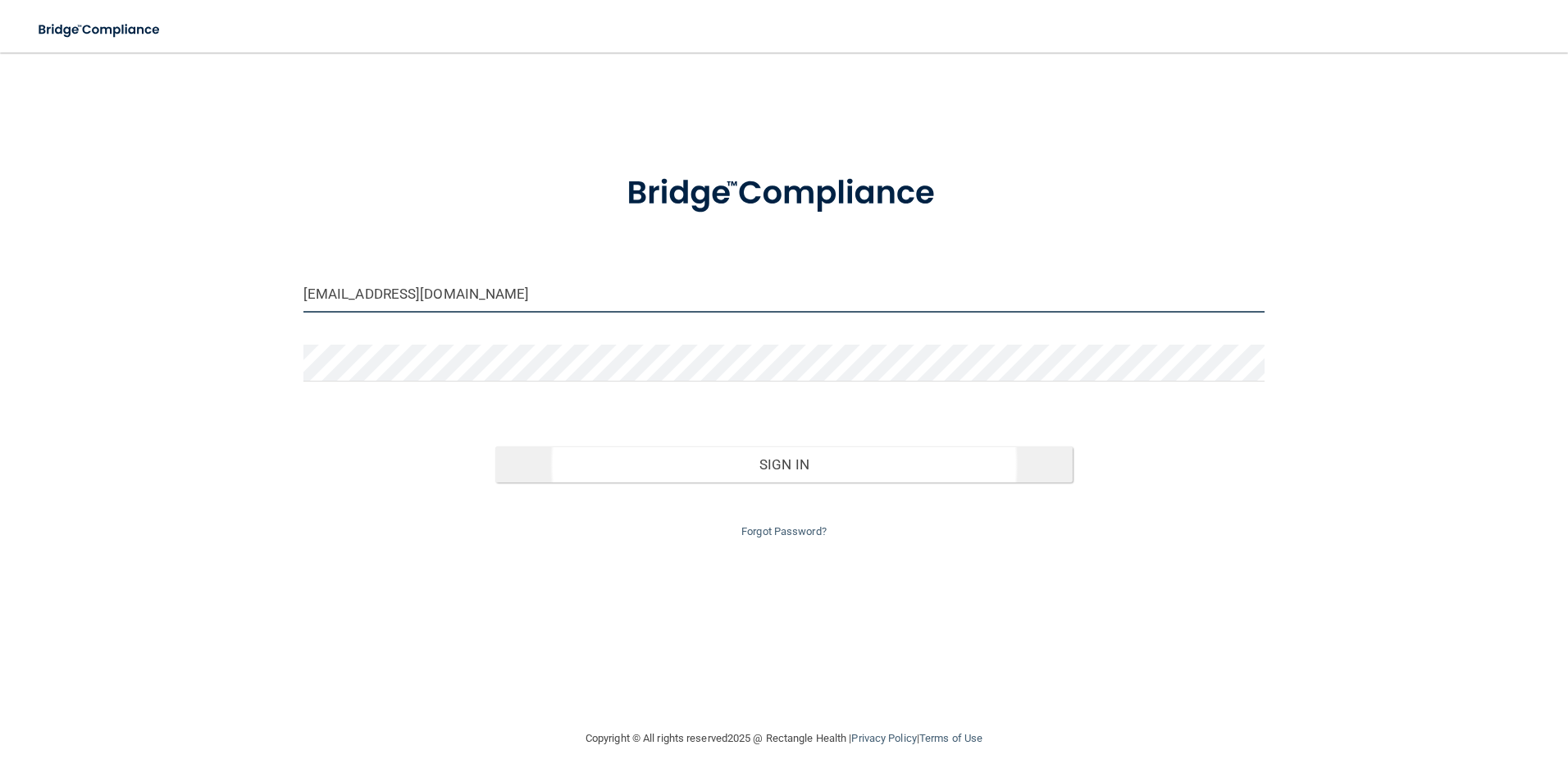
type input "[EMAIL_ADDRESS][DOMAIN_NAME]"
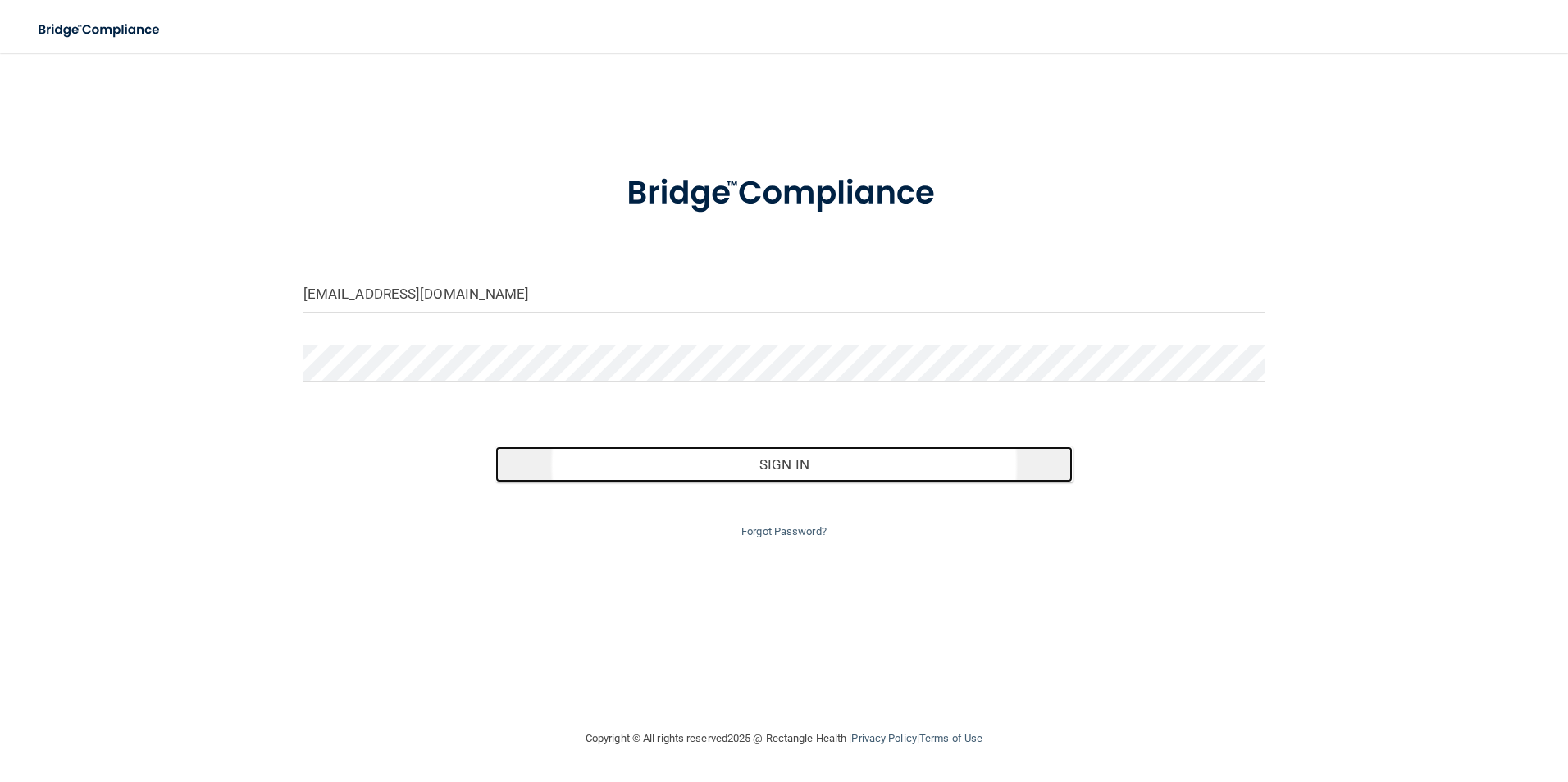
click at [772, 460] on button "Sign In" at bounding box center [784, 464] width 577 height 36
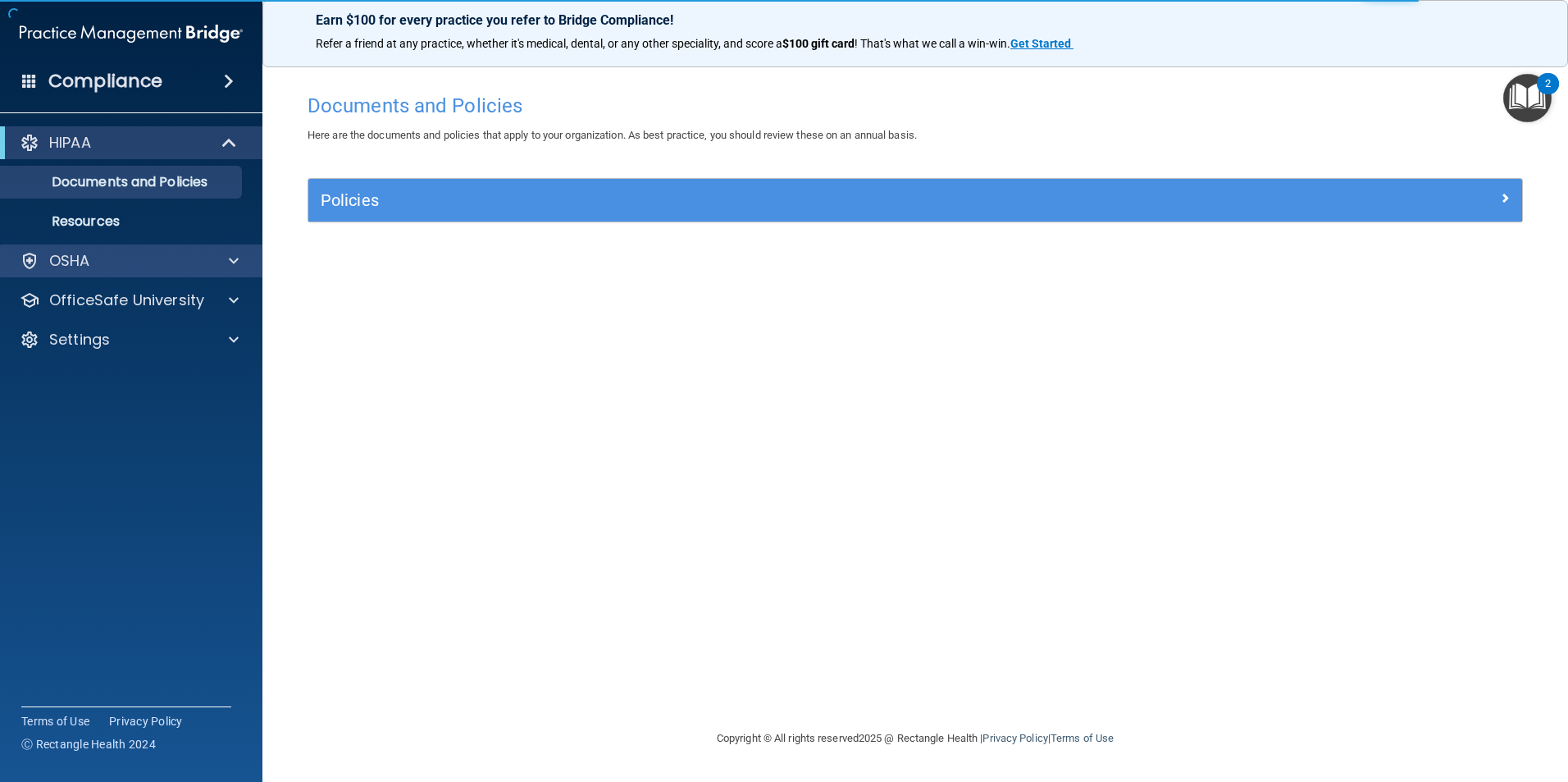
click at [154, 271] on div "OSHA" at bounding box center [131, 261] width 263 height 33
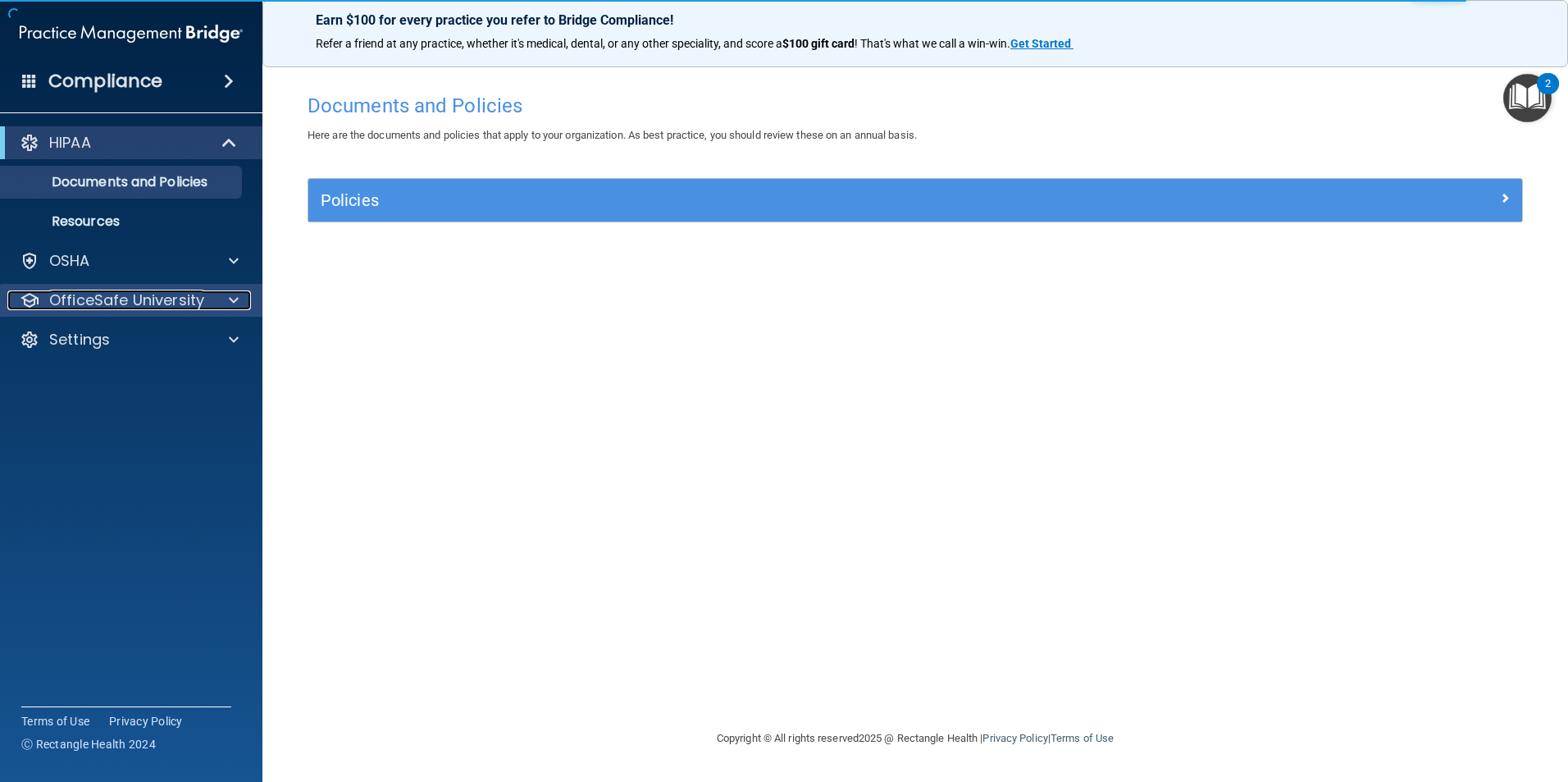
click at [160, 300] on p "OfficeSafe University" at bounding box center [127, 300] width 155 height 19
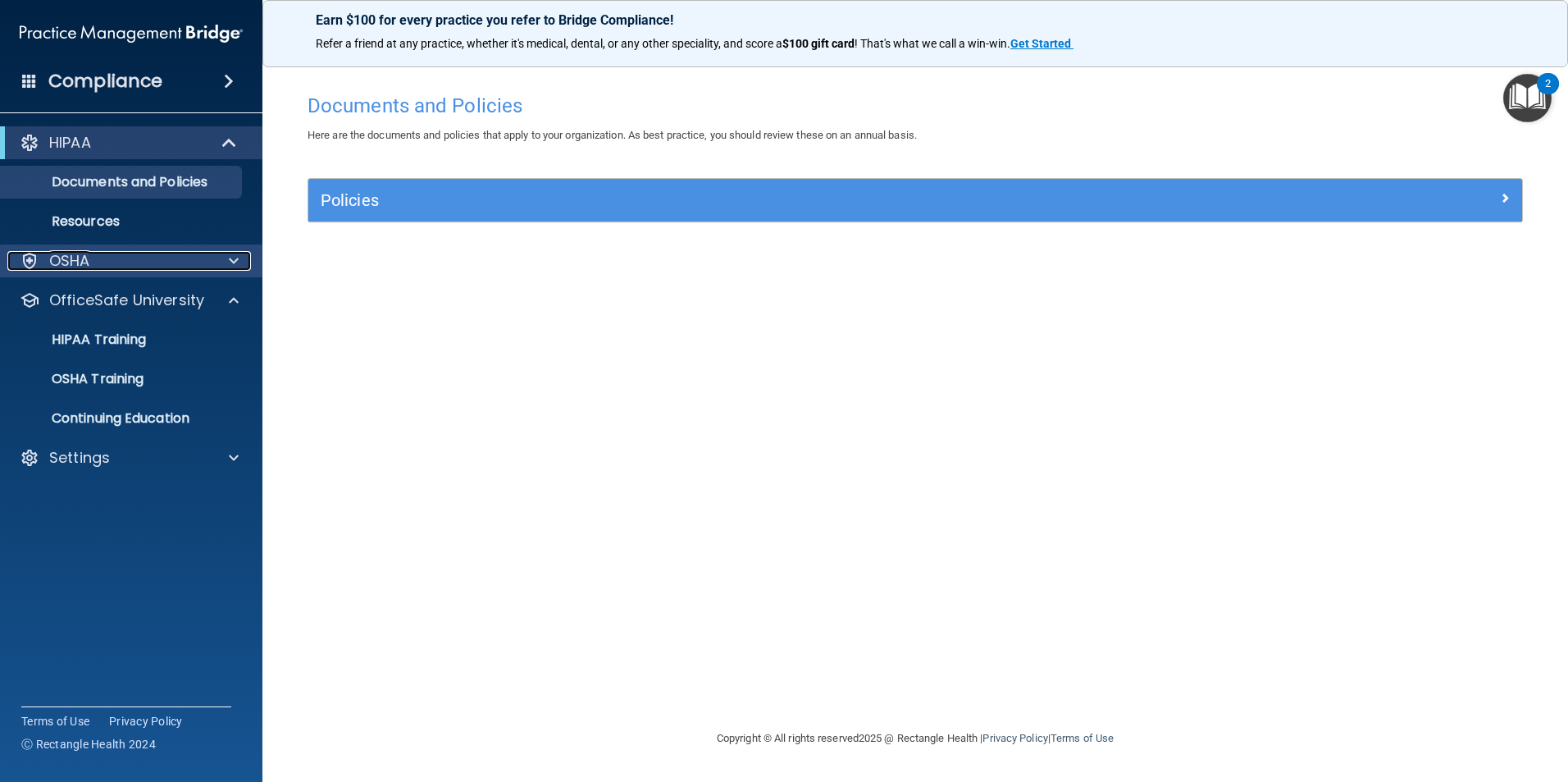
click at [96, 257] on div "OSHA" at bounding box center [109, 261] width 203 height 19
